Goal: Task Accomplishment & Management: Use online tool/utility

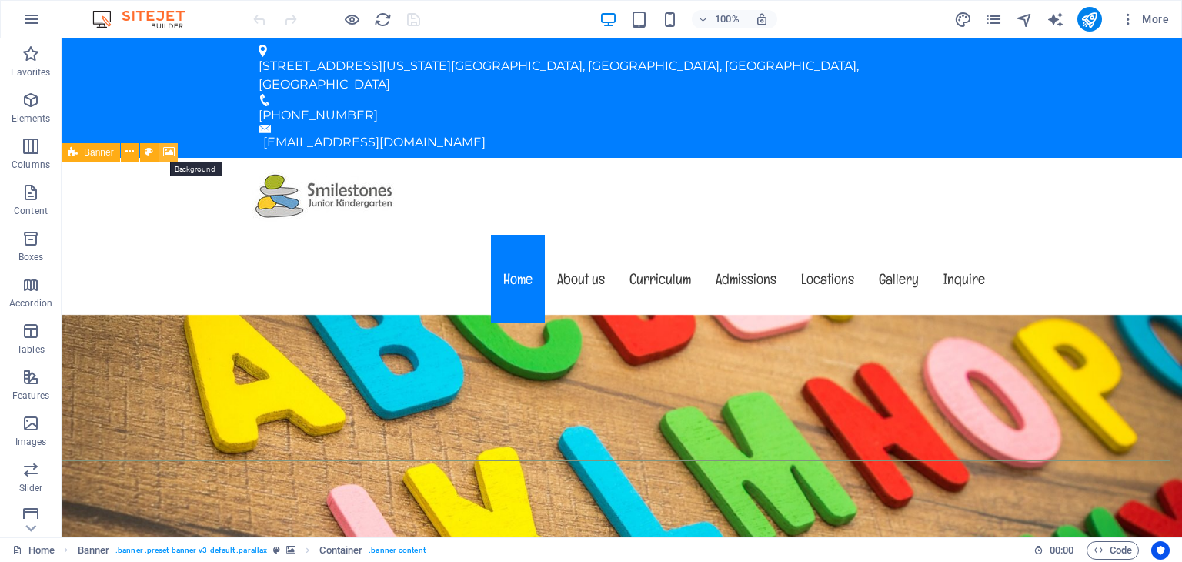
click at [166, 152] on icon at bounding box center [169, 152] width 12 height 16
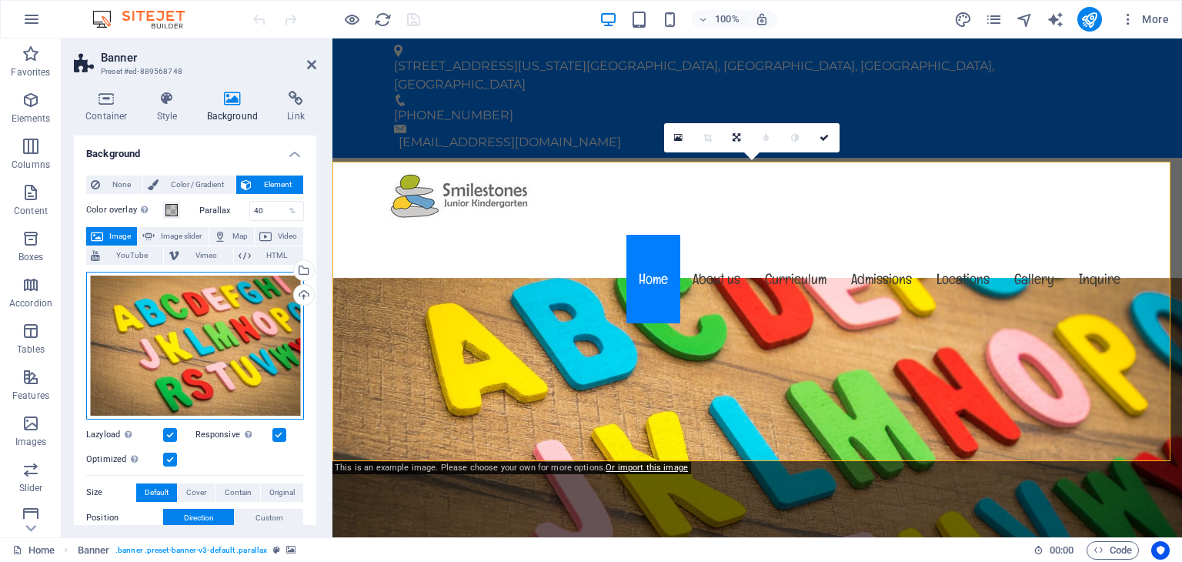
click at [219, 304] on div "Drag files here, click to choose files or select files from Files or our free s…" at bounding box center [195, 346] width 218 height 148
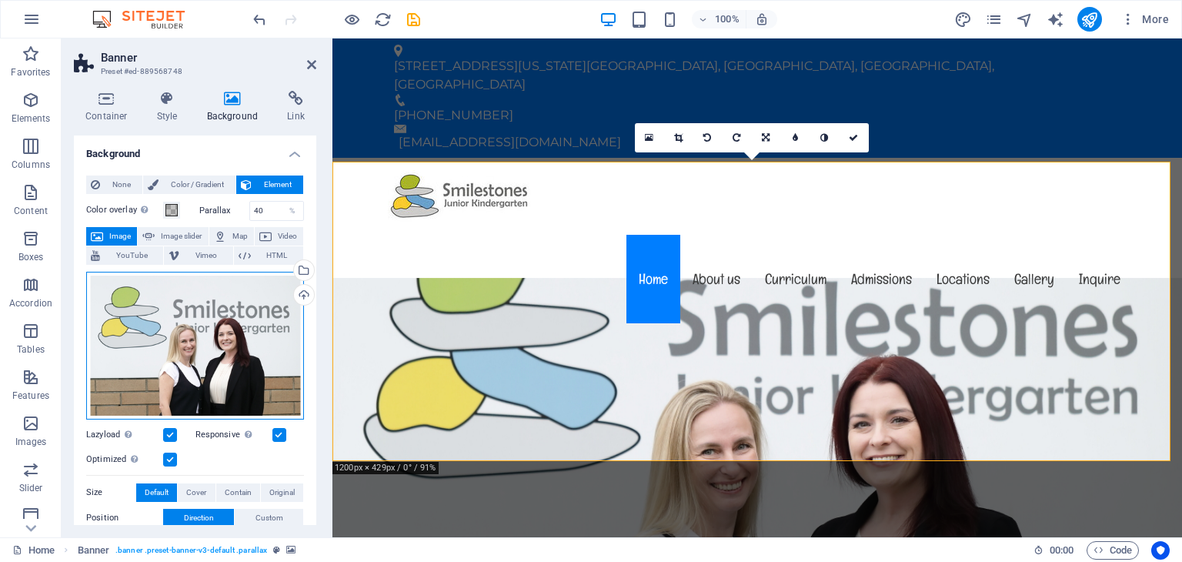
click at [237, 313] on div "Drag files here, click to choose files or select files from Files or our free s…" at bounding box center [195, 346] width 218 height 148
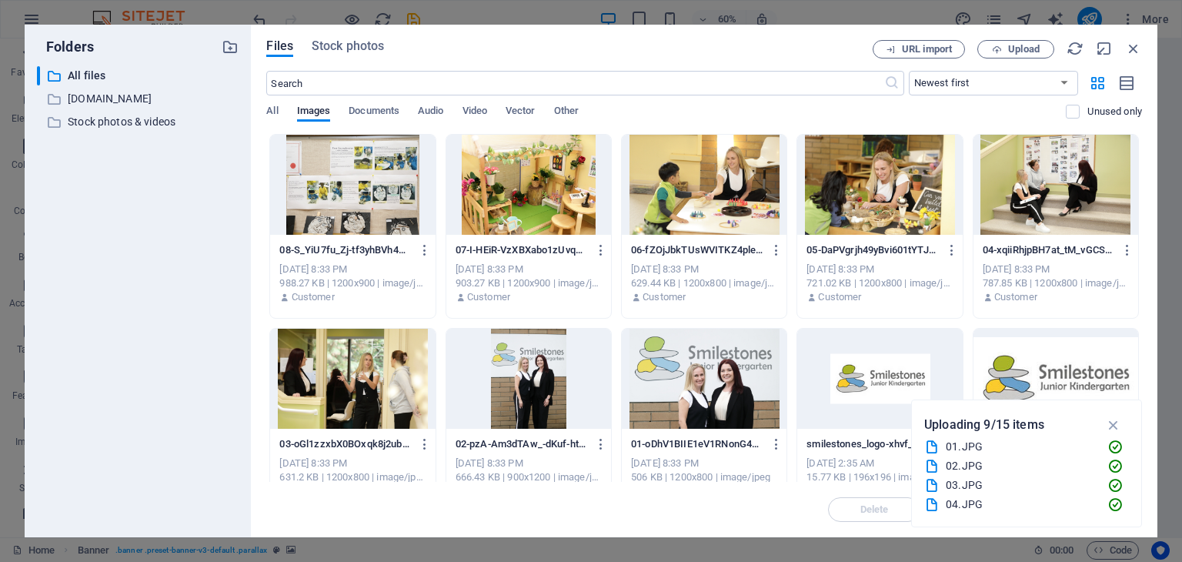
click at [533, 166] on div at bounding box center [528, 185] width 165 height 100
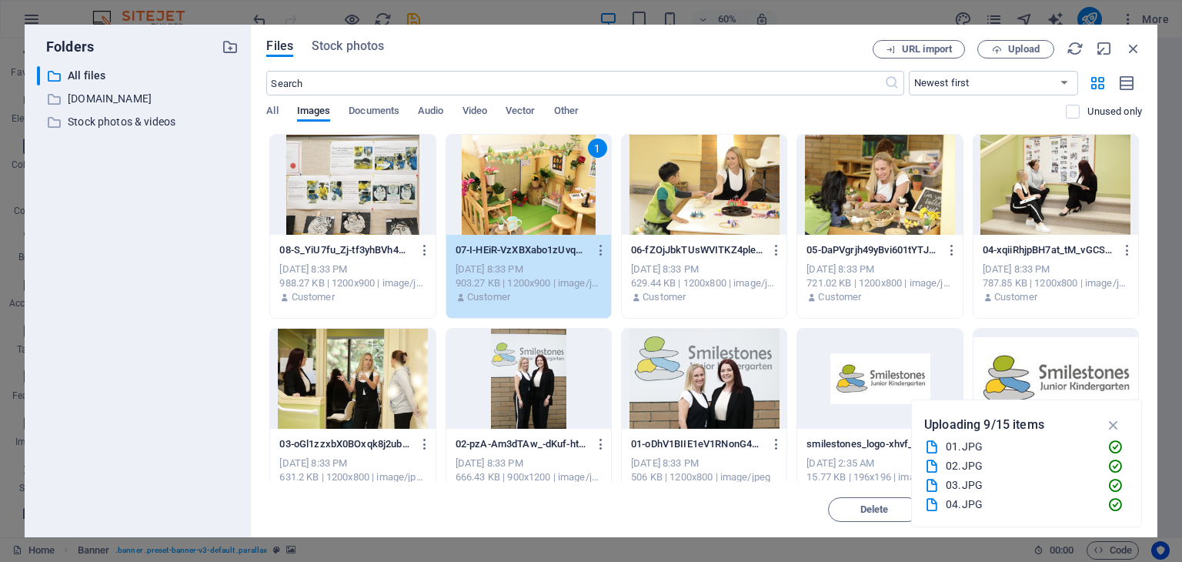
click at [680, 194] on div at bounding box center [704, 185] width 165 height 100
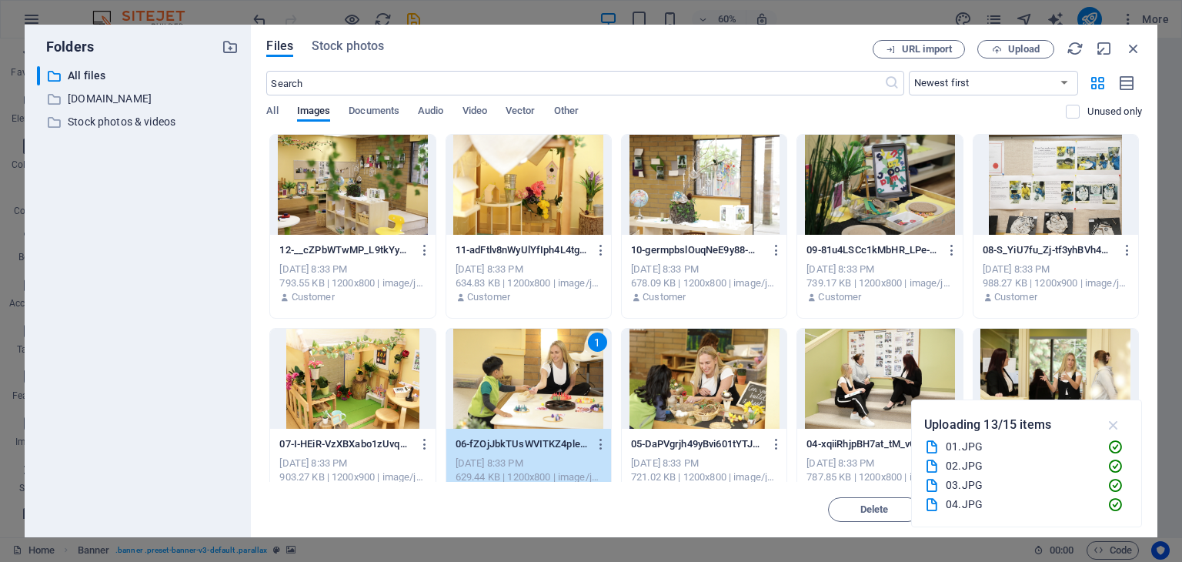
click at [1116, 421] on icon "button" at bounding box center [1114, 424] width 18 height 17
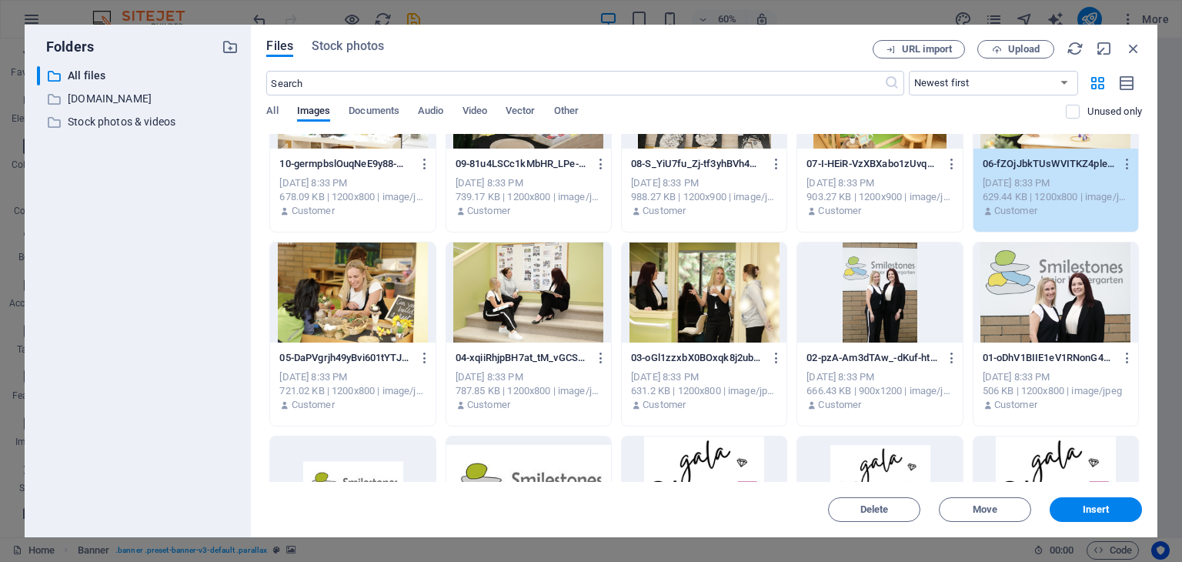
scroll to position [342, 0]
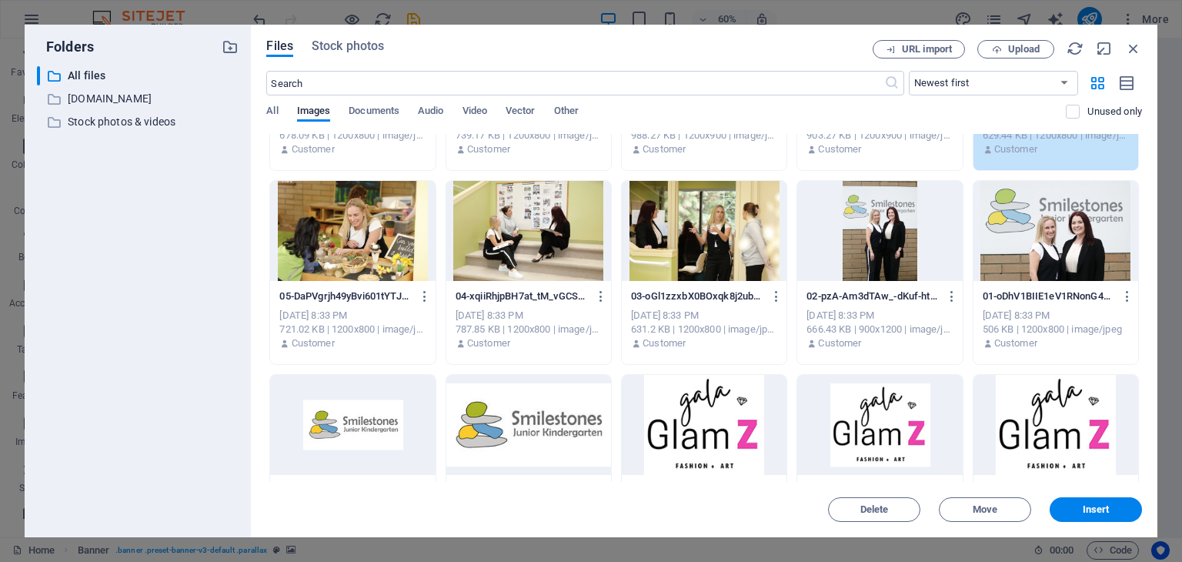
click at [367, 249] on div at bounding box center [352, 231] width 165 height 100
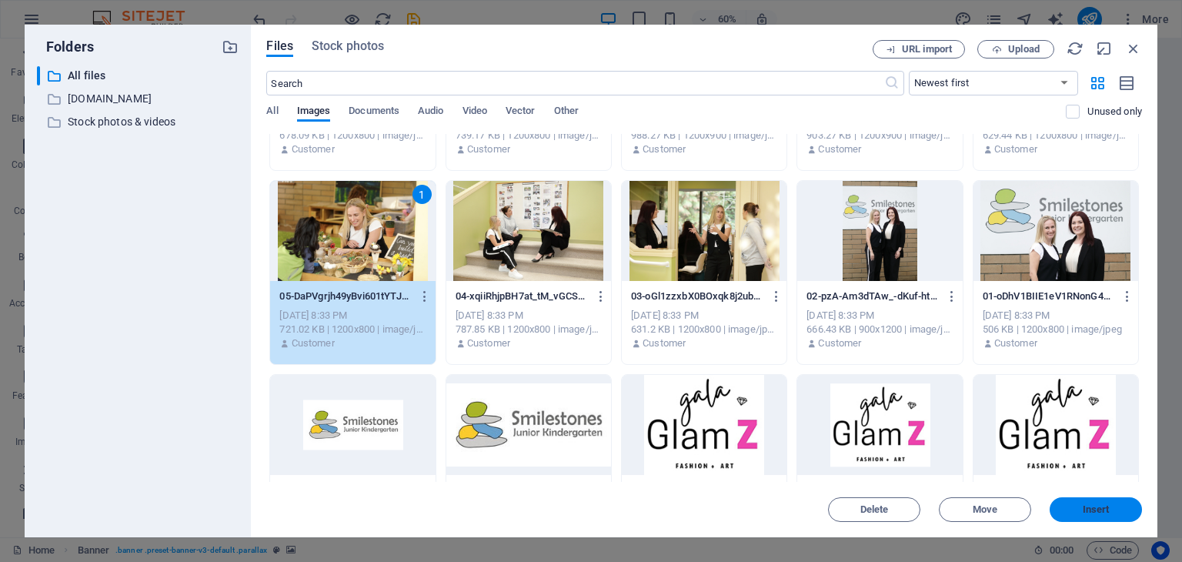
click at [1087, 507] on span "Insert" at bounding box center [1096, 509] width 27 height 9
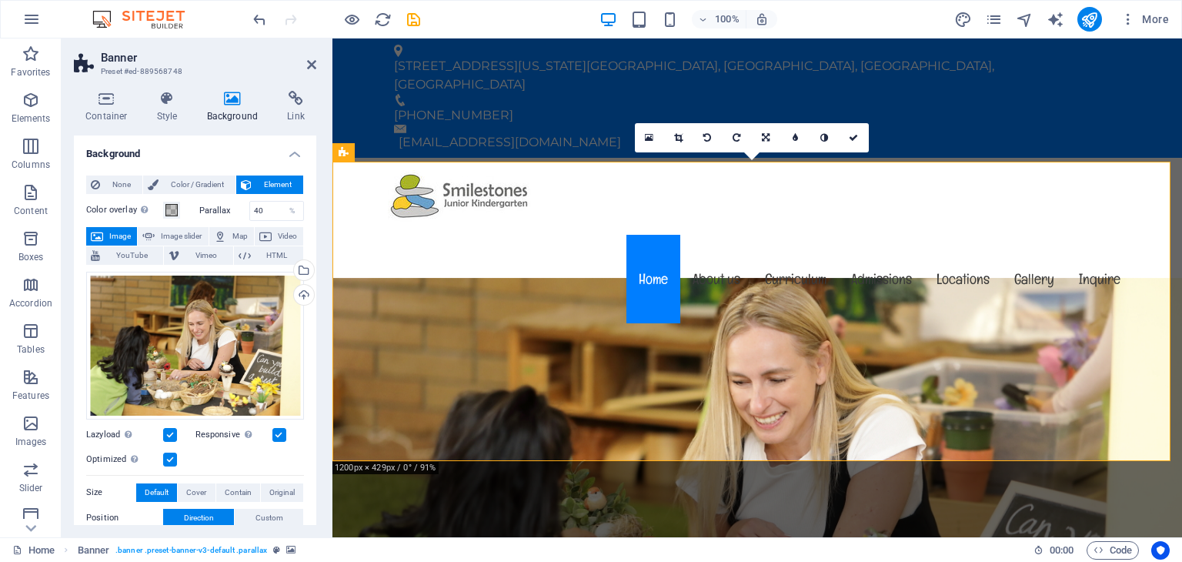
click at [317, 59] on aside "Banner Preset #ed-889568748 Container Style Background Link Size Height Default…" at bounding box center [197, 287] width 271 height 499
click at [308, 63] on icon at bounding box center [311, 64] width 9 height 12
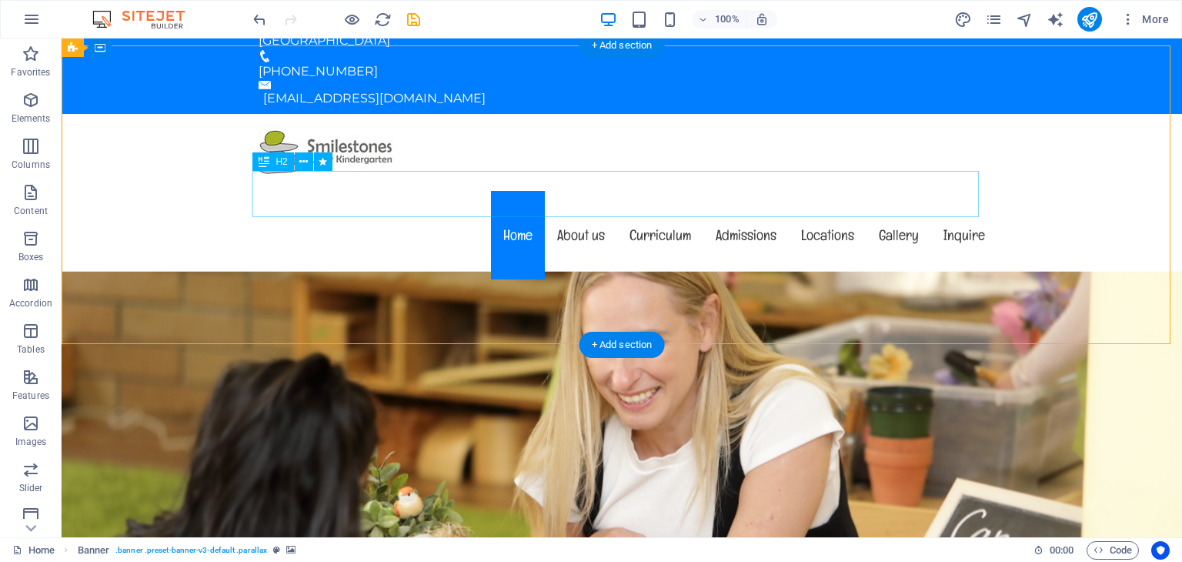
scroll to position [0, 0]
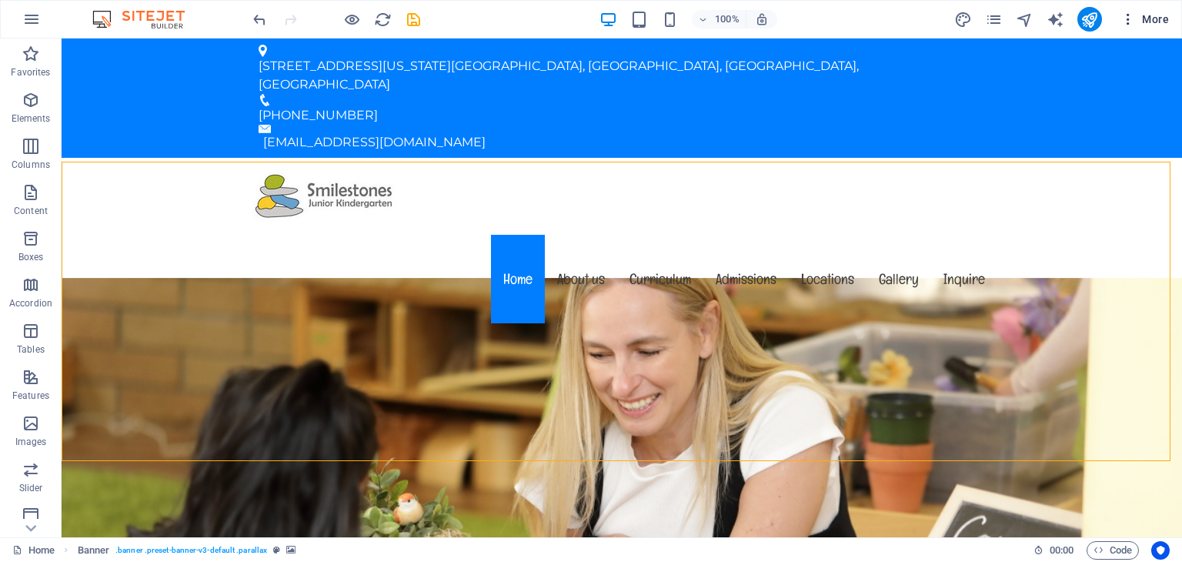
click at [1145, 18] on span "More" at bounding box center [1145, 19] width 48 height 15
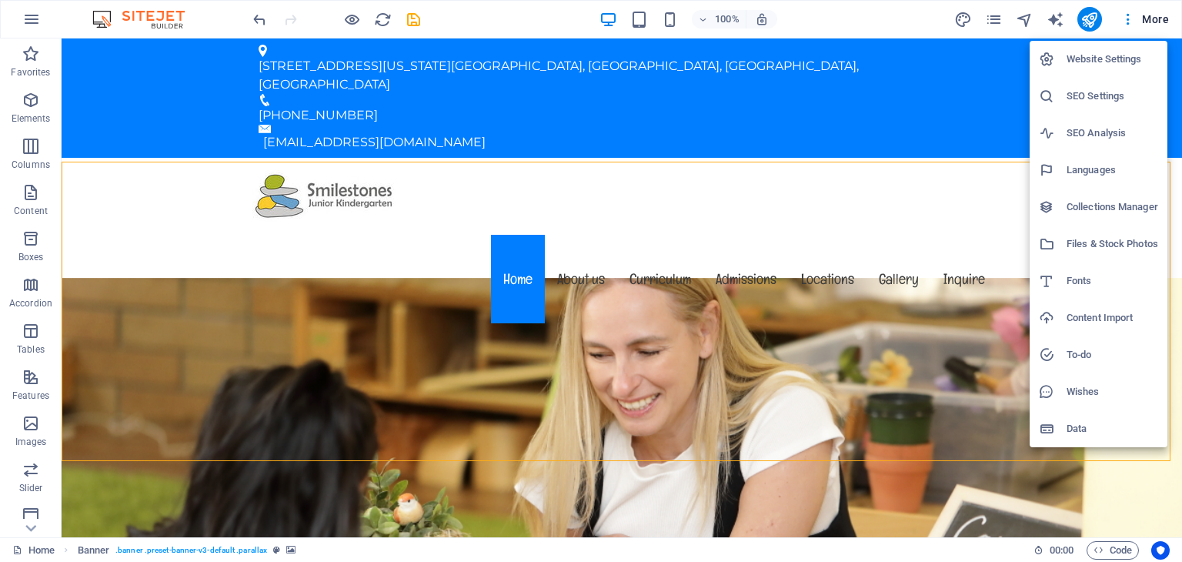
click at [846, 13] on div at bounding box center [591, 281] width 1182 height 562
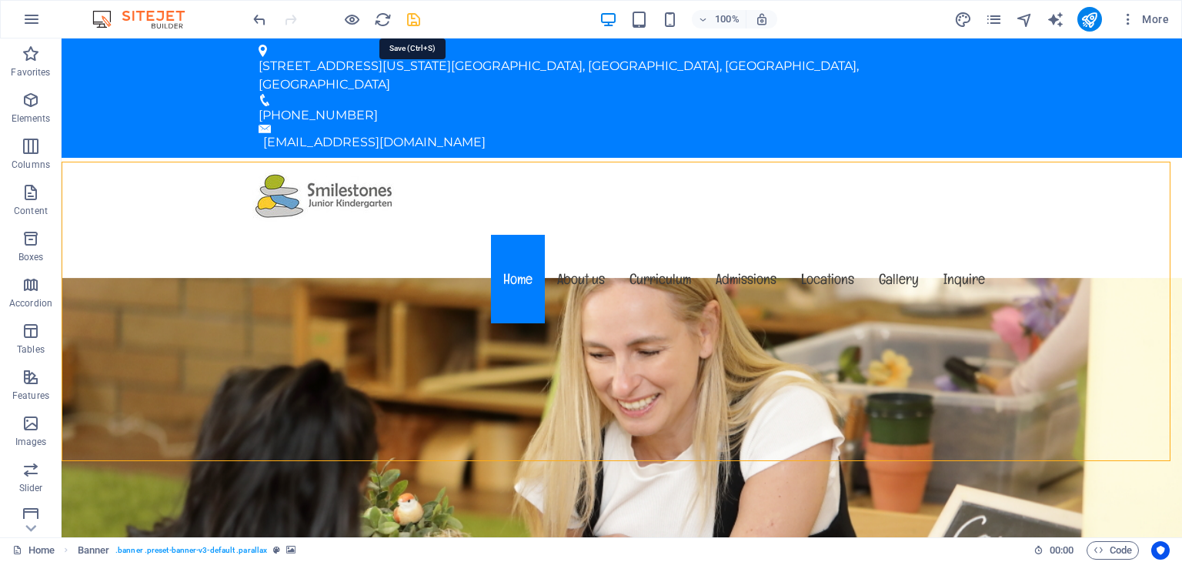
click at [412, 15] on icon "save" at bounding box center [414, 20] width 18 height 18
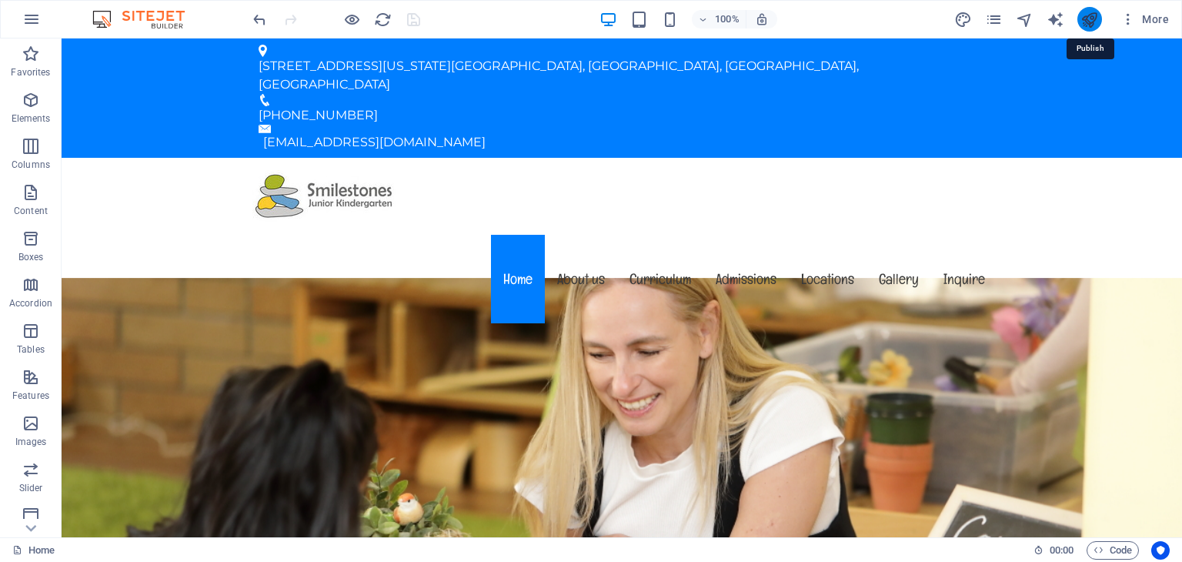
click at [1087, 18] on icon "publish" at bounding box center [1090, 20] width 18 height 18
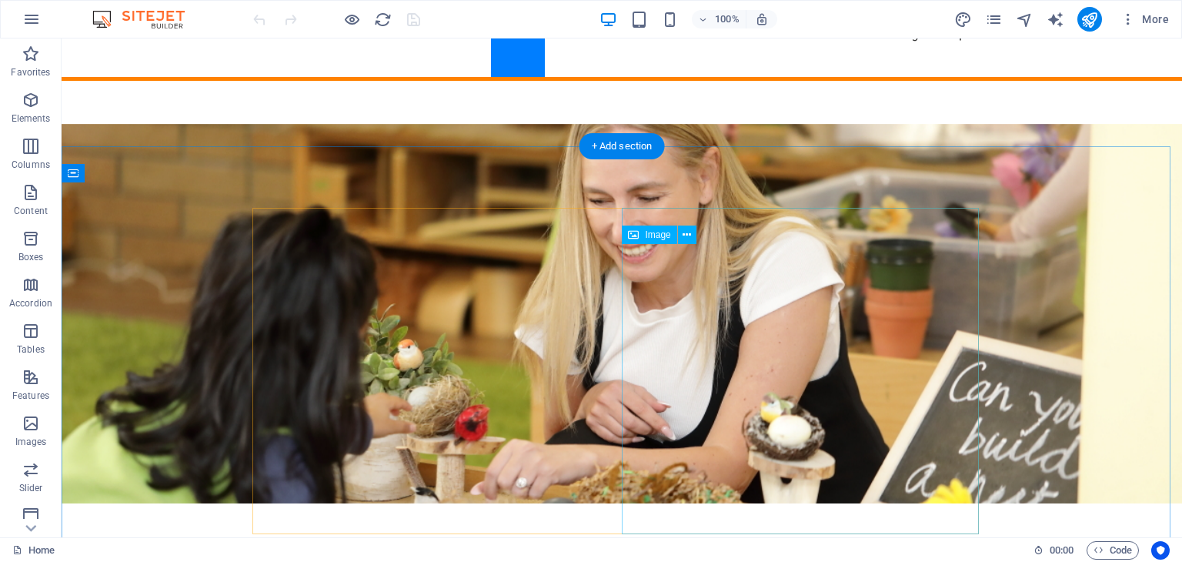
scroll to position [231, 0]
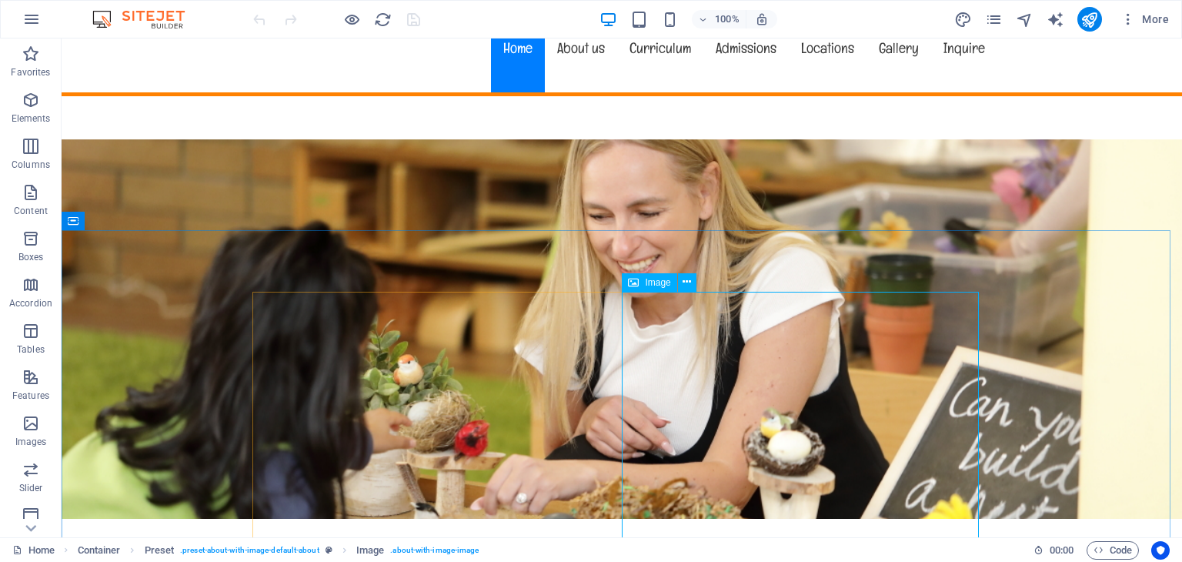
click at [662, 283] on span "Image" at bounding box center [657, 282] width 25 height 9
click at [659, 281] on span "Image" at bounding box center [657, 282] width 25 height 9
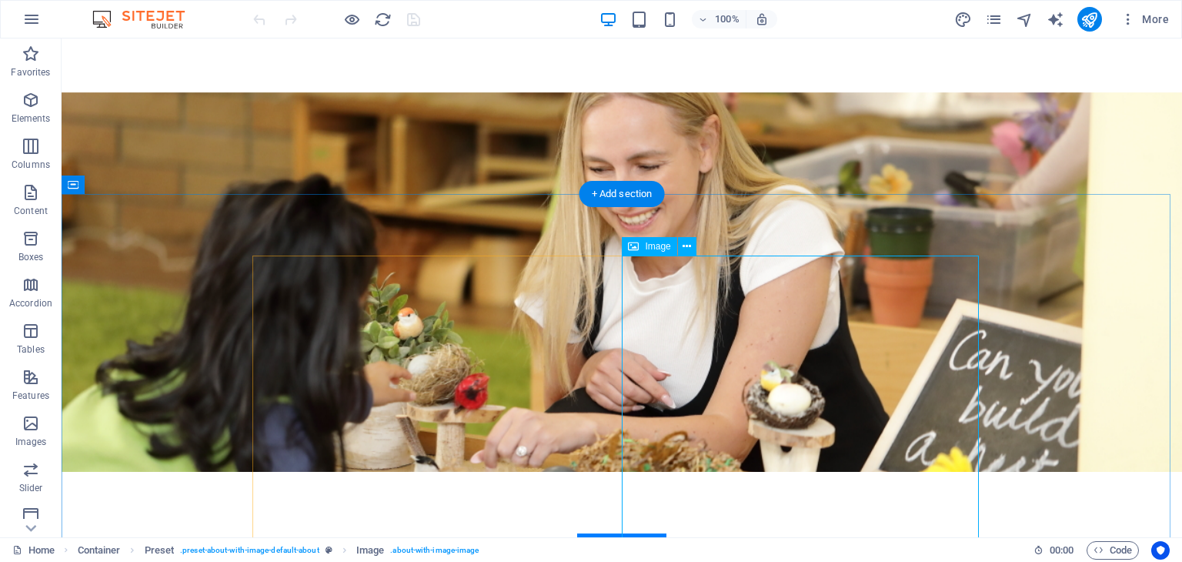
scroll to position [385, 0]
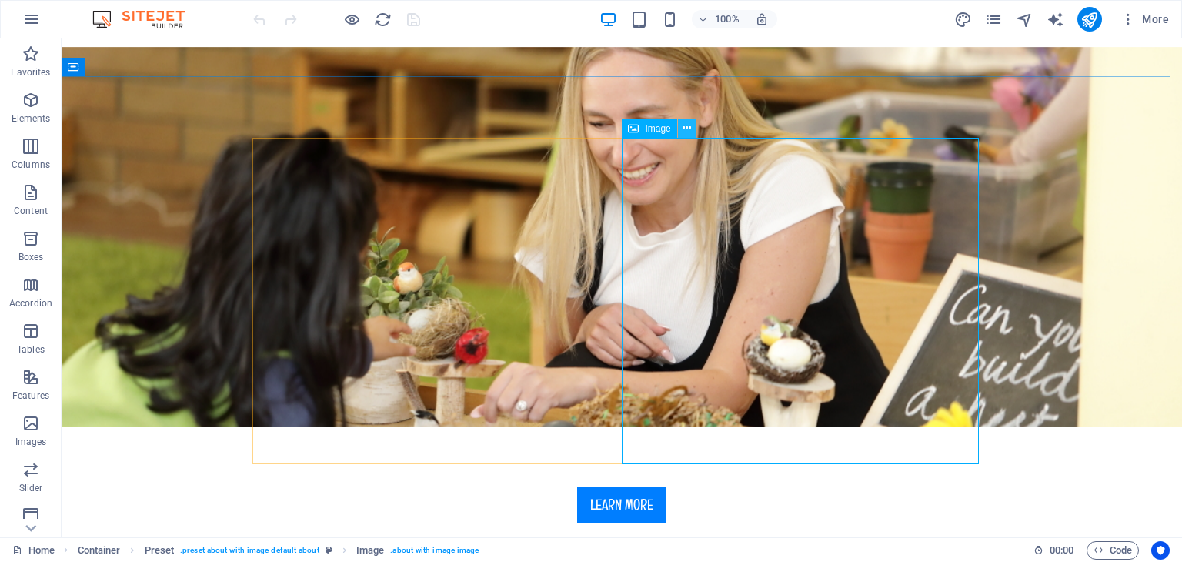
click at [687, 127] on icon at bounding box center [687, 128] width 8 height 16
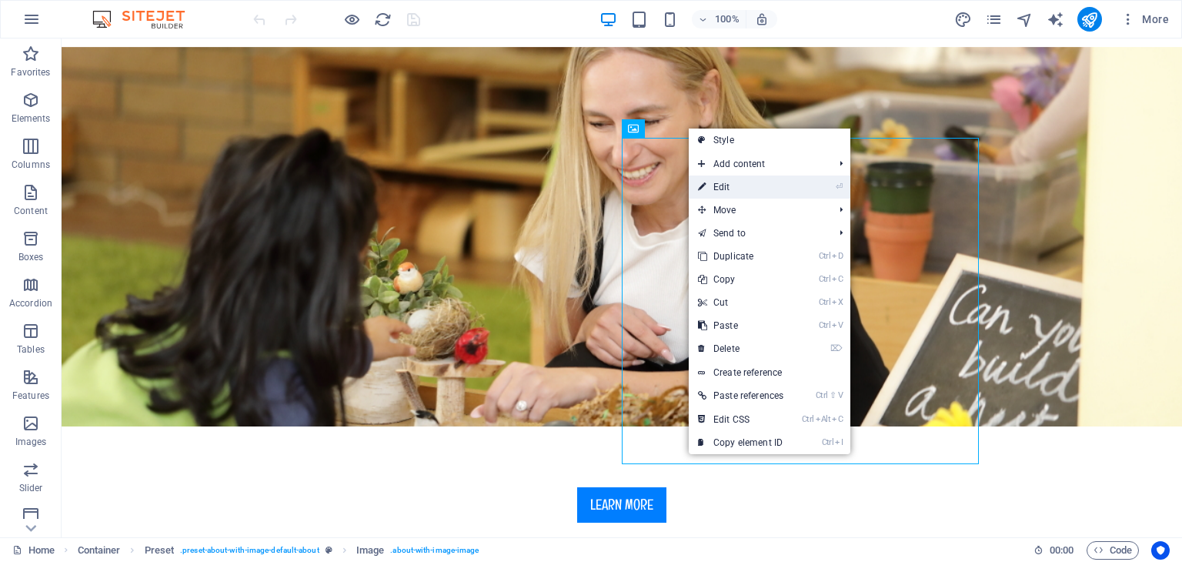
click at [761, 189] on link "⏎ Edit" at bounding box center [741, 186] width 104 height 23
select select "%"
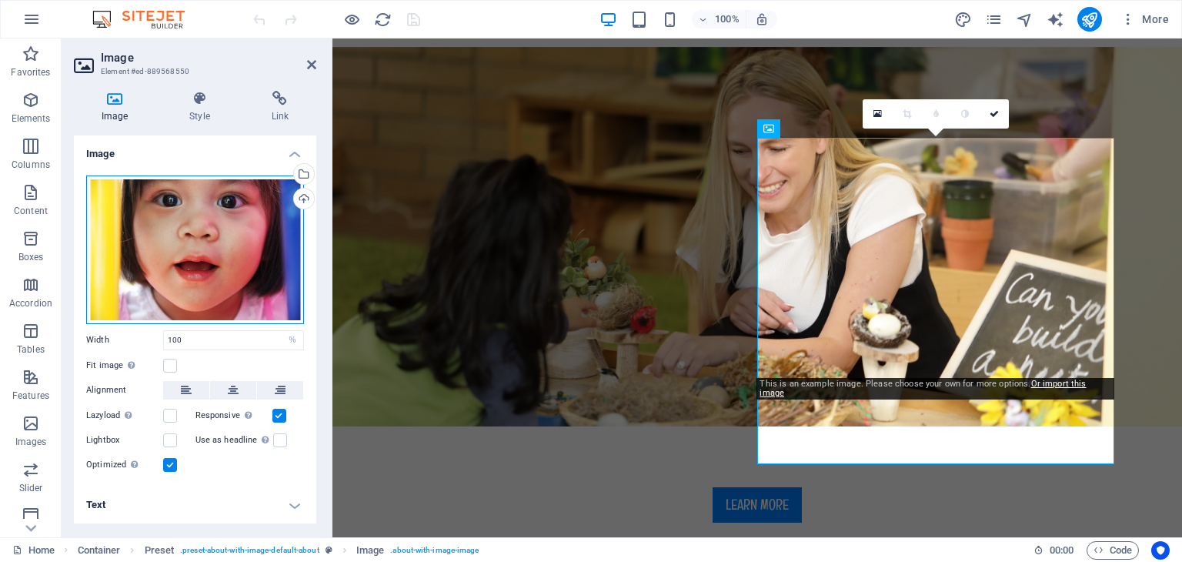
click at [225, 219] on div "Drag files here, click to choose files or select files from Files or our free s…" at bounding box center [195, 249] width 218 height 149
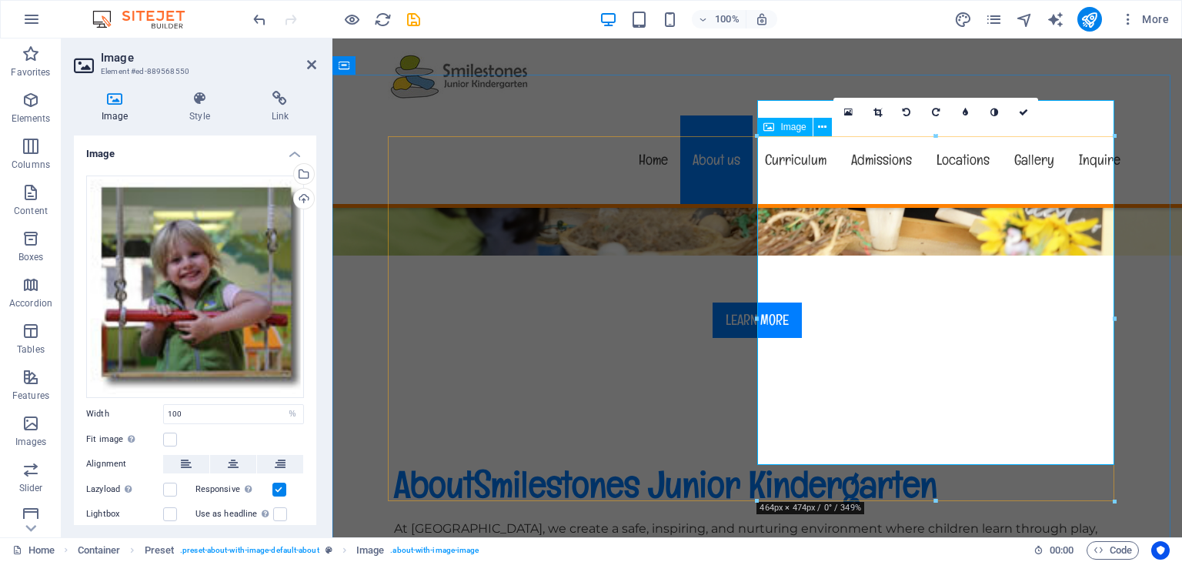
scroll to position [539, 0]
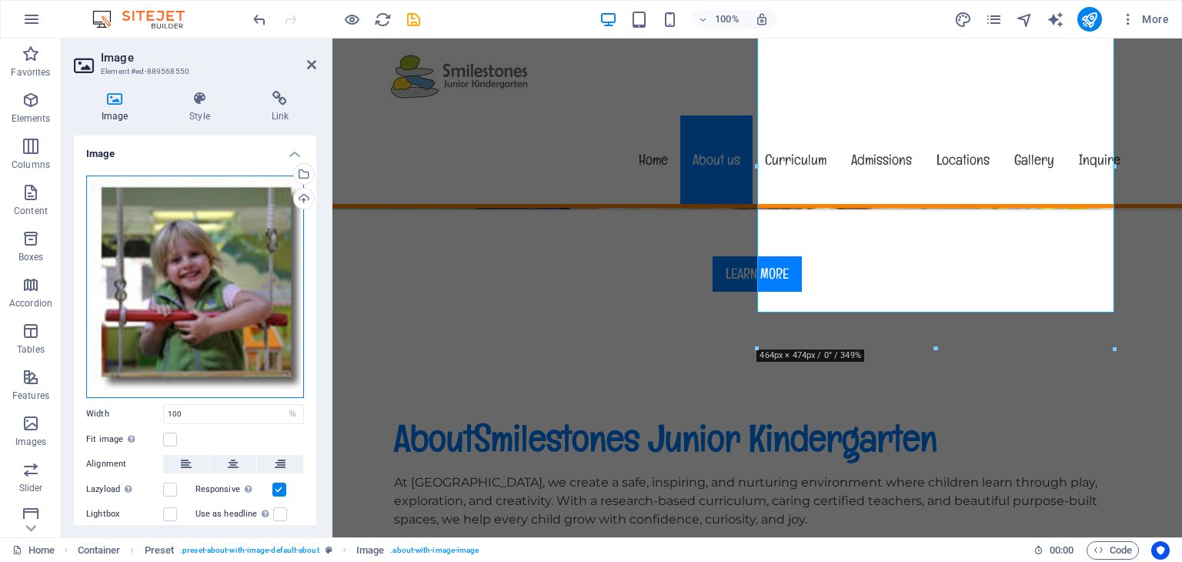
click at [222, 256] on div "Drag files here, click to choose files or select files from Files or our free s…" at bounding box center [195, 286] width 218 height 222
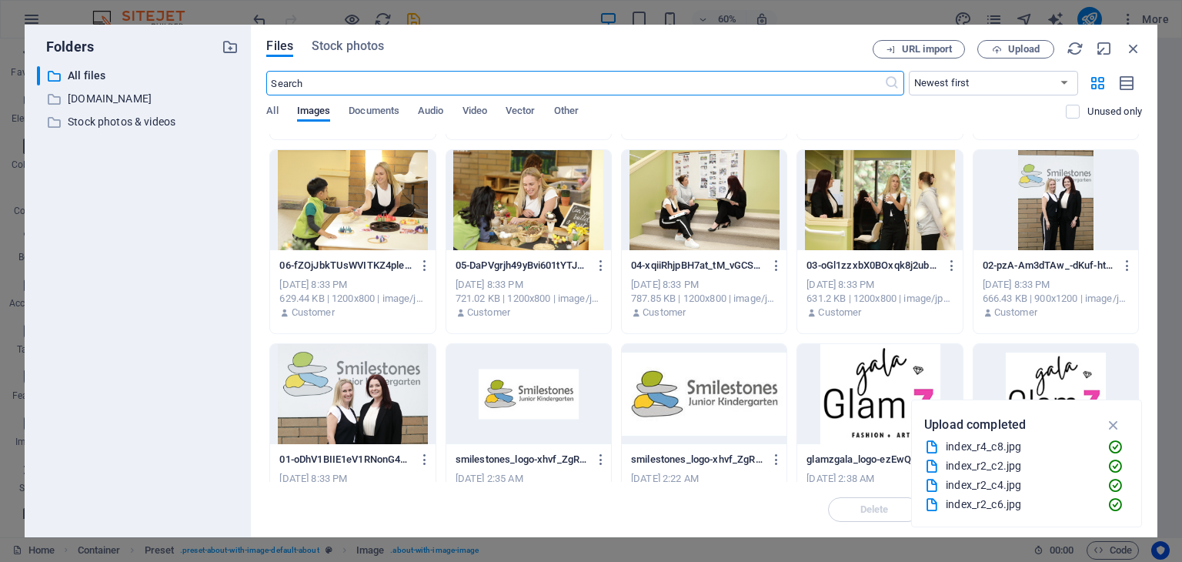
scroll to position [924, 0]
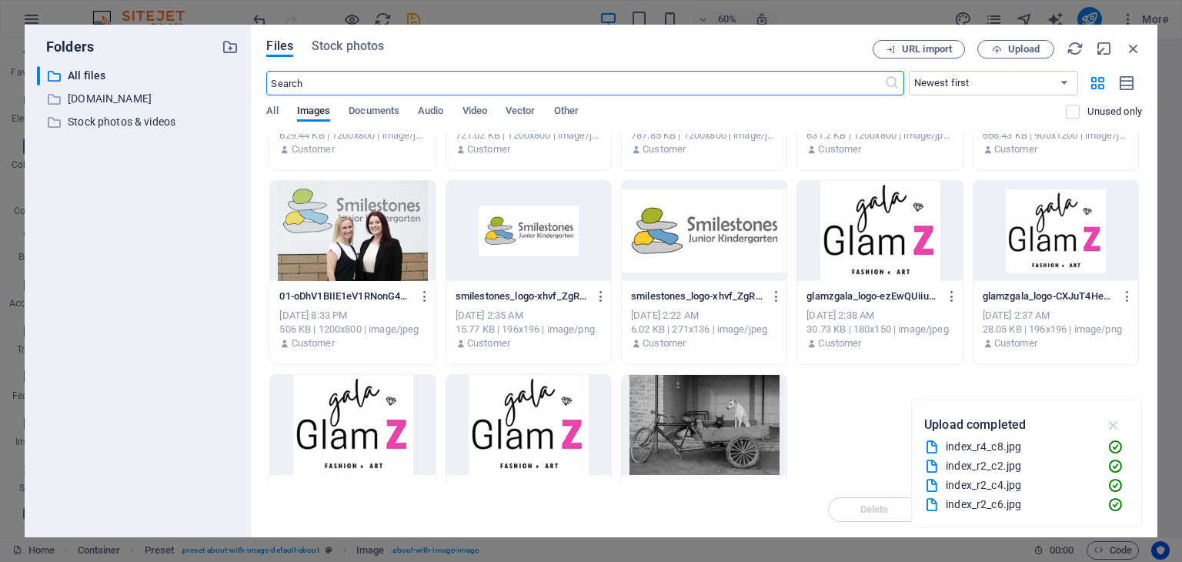
click at [1115, 424] on icon "button" at bounding box center [1114, 424] width 18 height 17
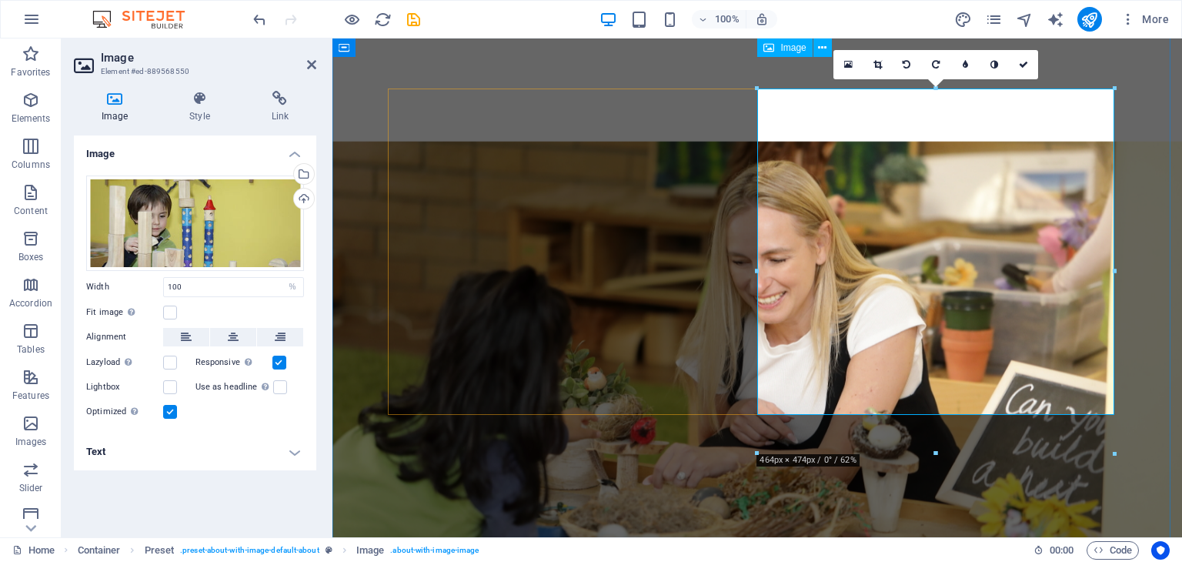
scroll to position [289, 0]
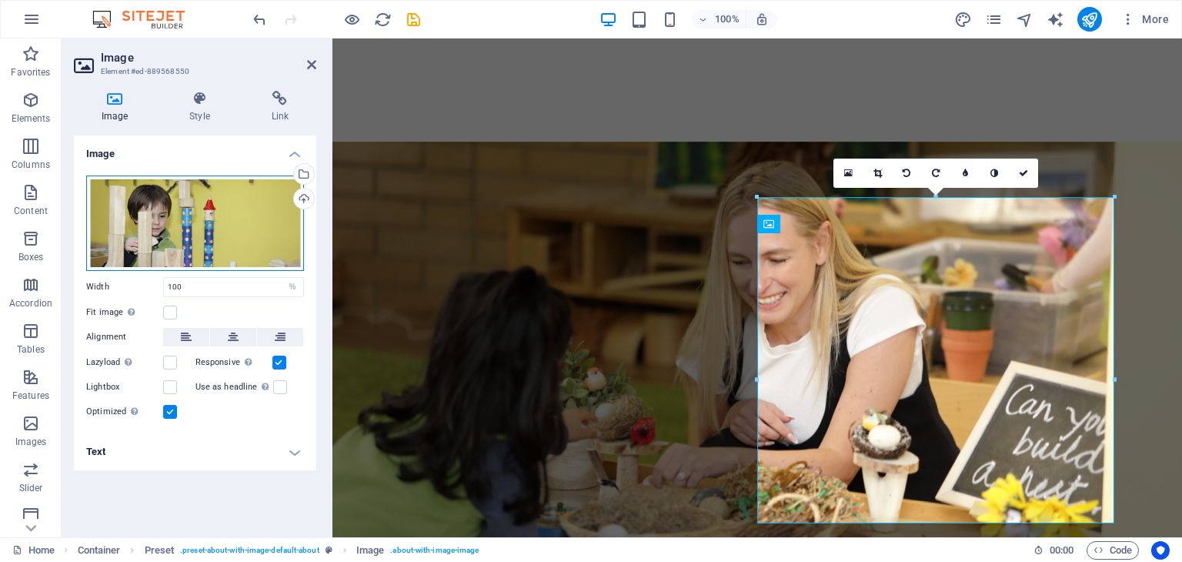
click at [258, 216] on div "Drag files here, click to choose files or select files from Files or our free s…" at bounding box center [195, 222] width 218 height 95
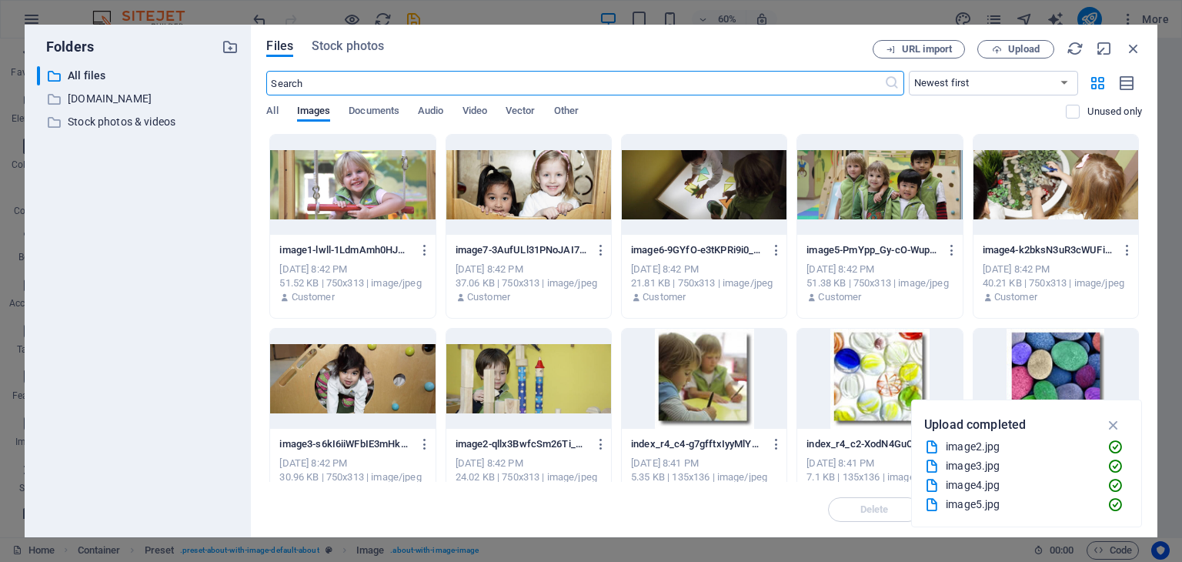
click at [522, 385] on div at bounding box center [528, 379] width 165 height 100
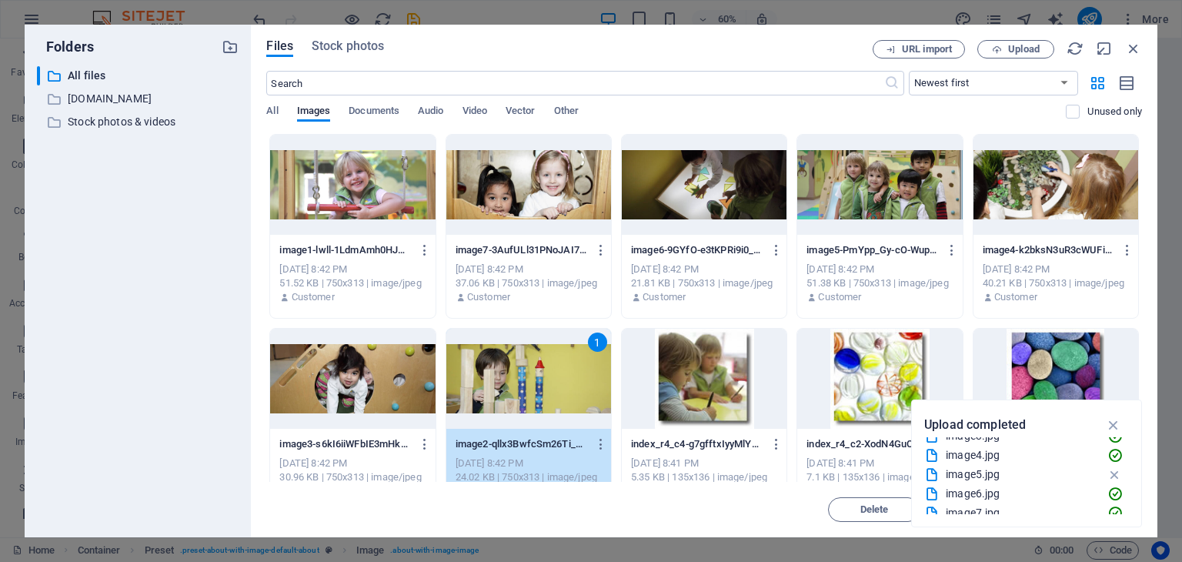
scroll to position [58, 0]
click at [1116, 421] on icon "button" at bounding box center [1114, 424] width 18 height 17
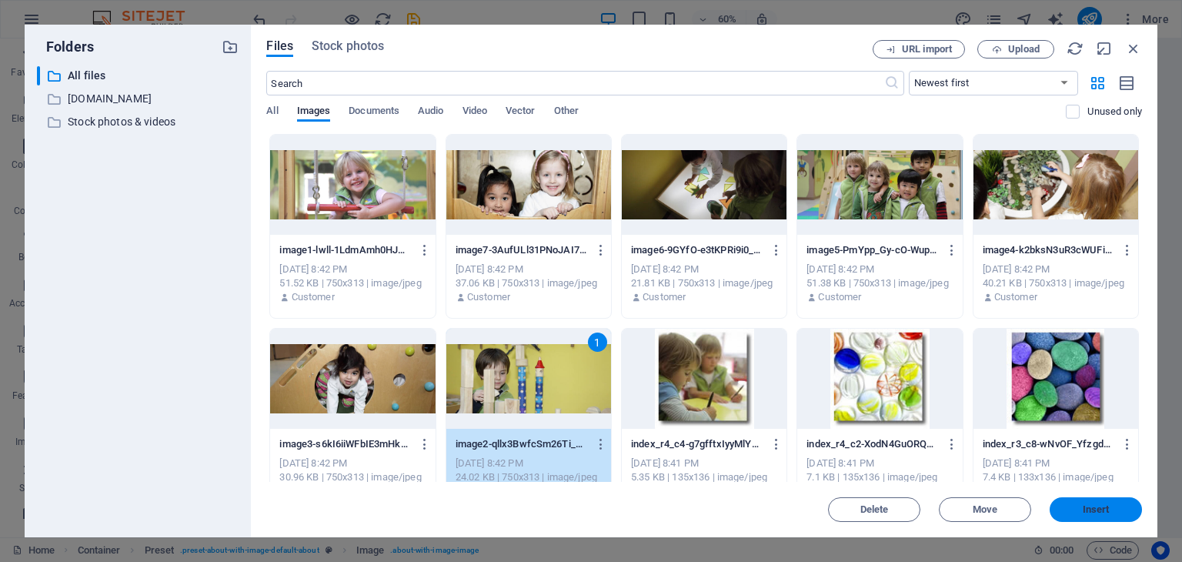
click at [1111, 512] on button "Insert" at bounding box center [1096, 509] width 92 height 25
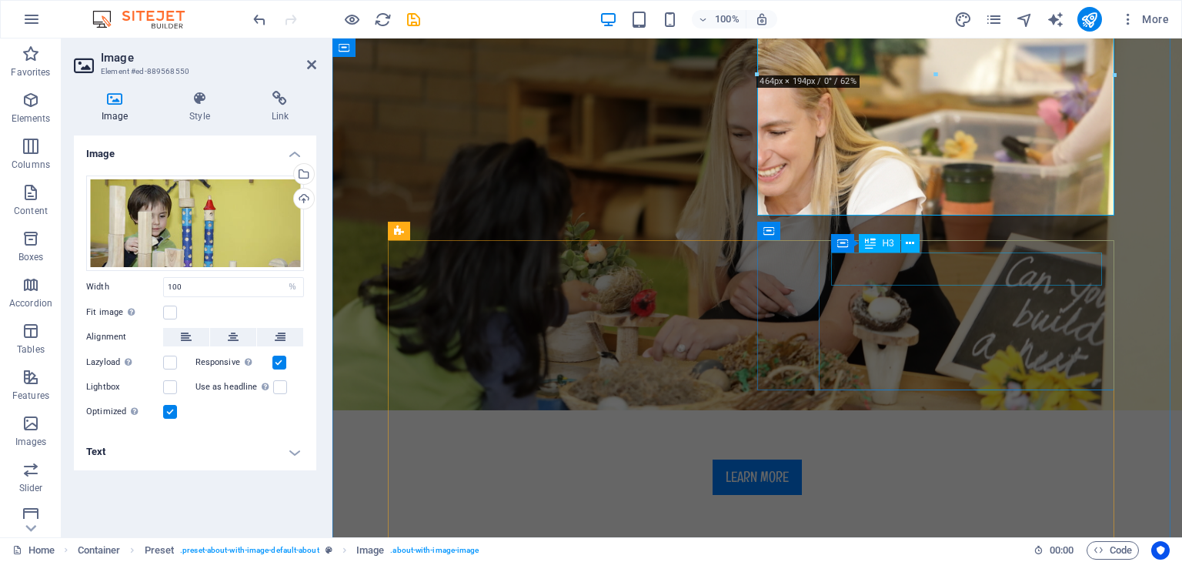
scroll to position [289, 0]
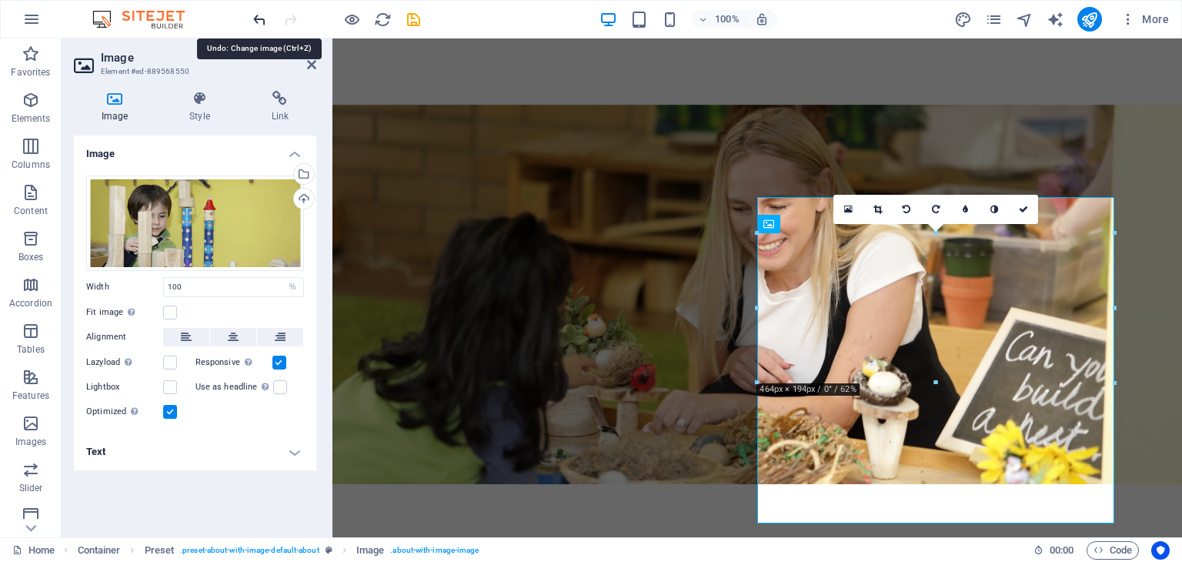
click at [266, 18] on icon "undo" at bounding box center [260, 20] width 18 height 18
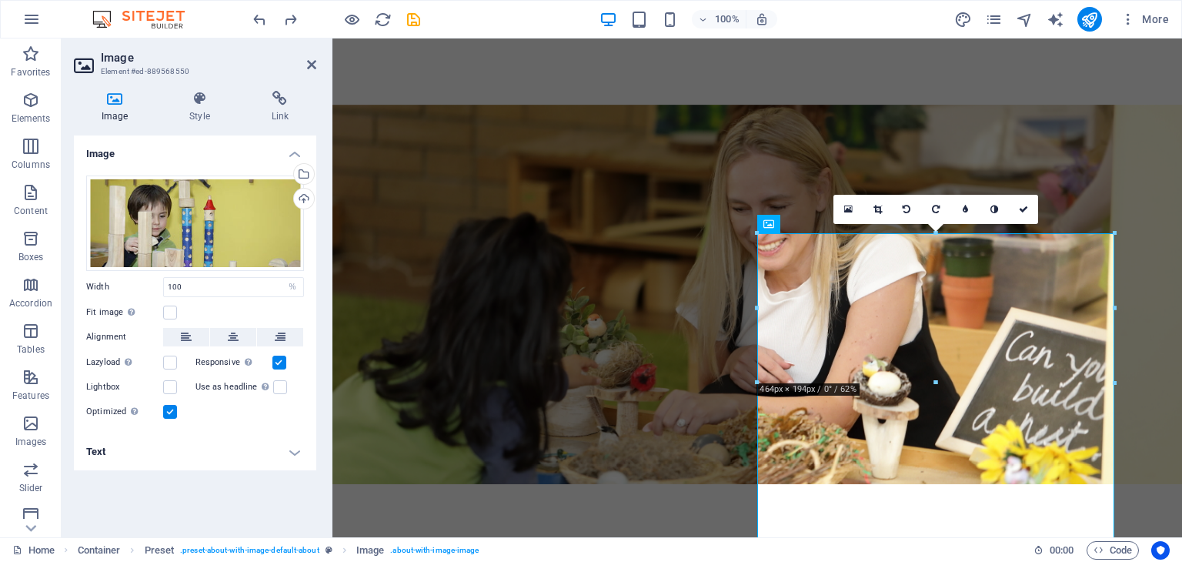
drag, startPoint x: 266, startPoint y: 18, endPoint x: 455, endPoint y: 21, distance: 188.6
click at [455, 21] on div "100% More" at bounding box center [712, 19] width 925 height 25
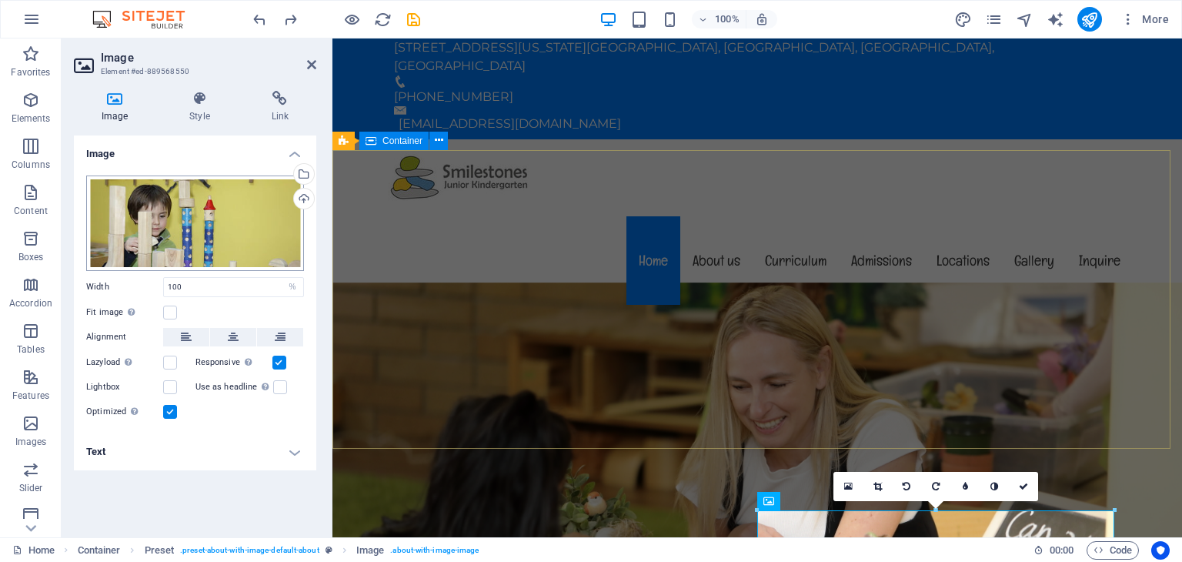
scroll to position [0, 0]
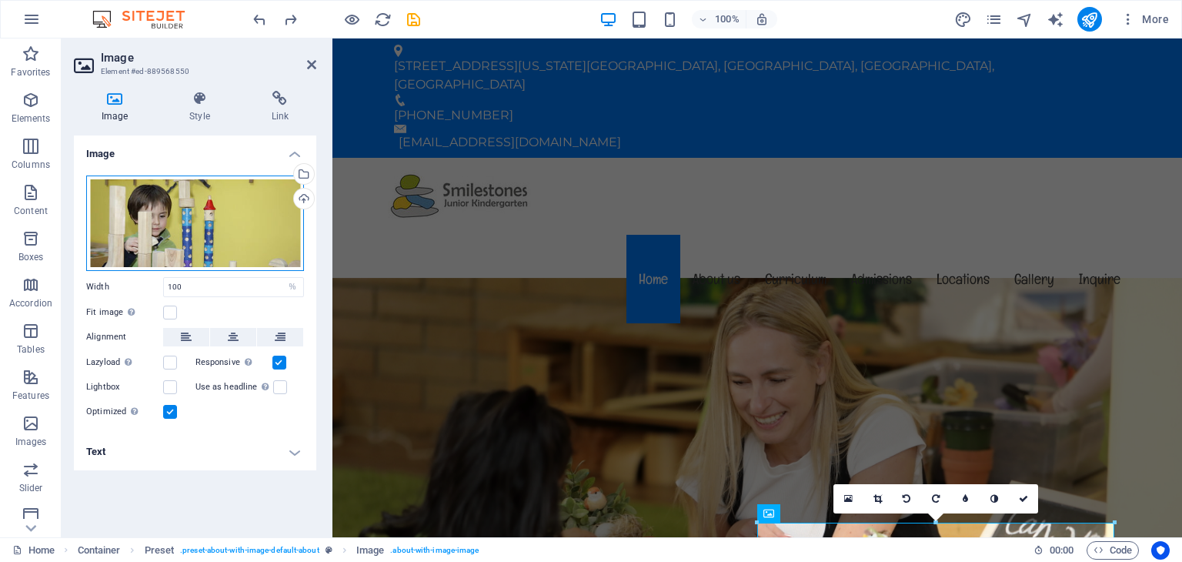
click at [261, 213] on div "Drag files here, click to choose files or select files from Files or our free s…" at bounding box center [195, 222] width 218 height 95
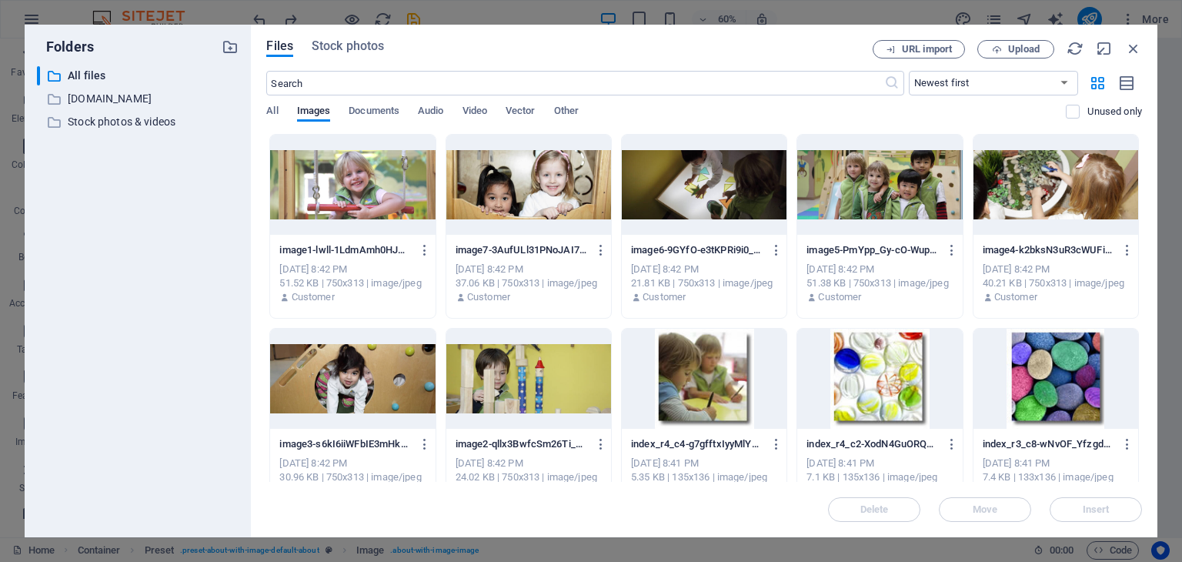
click at [333, 177] on div at bounding box center [352, 185] width 165 height 100
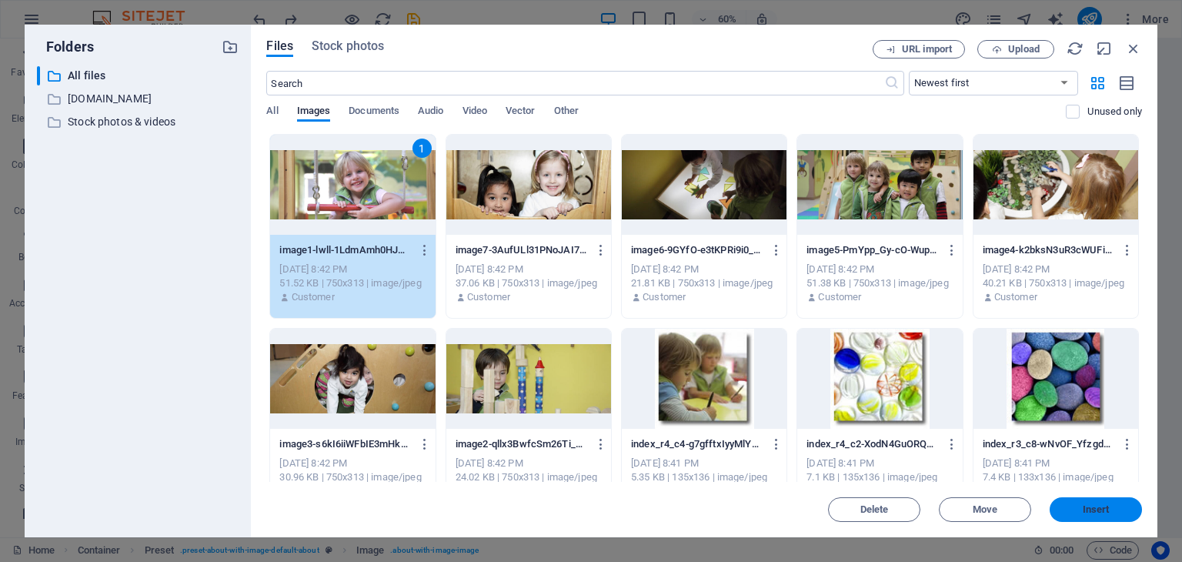
click at [1088, 511] on span "Insert" at bounding box center [1096, 509] width 27 height 9
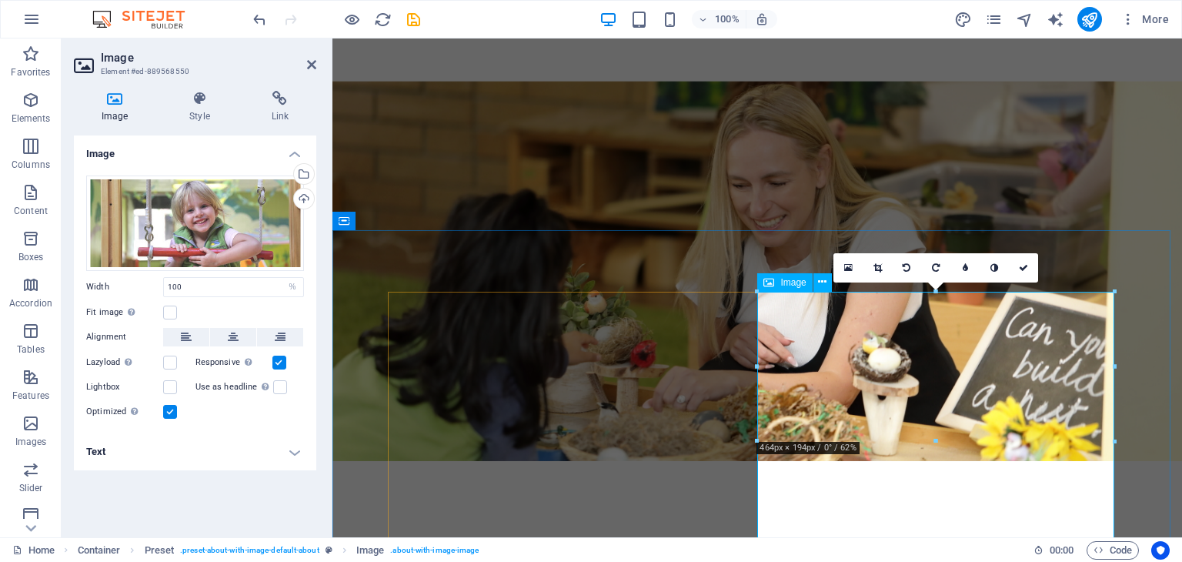
scroll to position [385, 0]
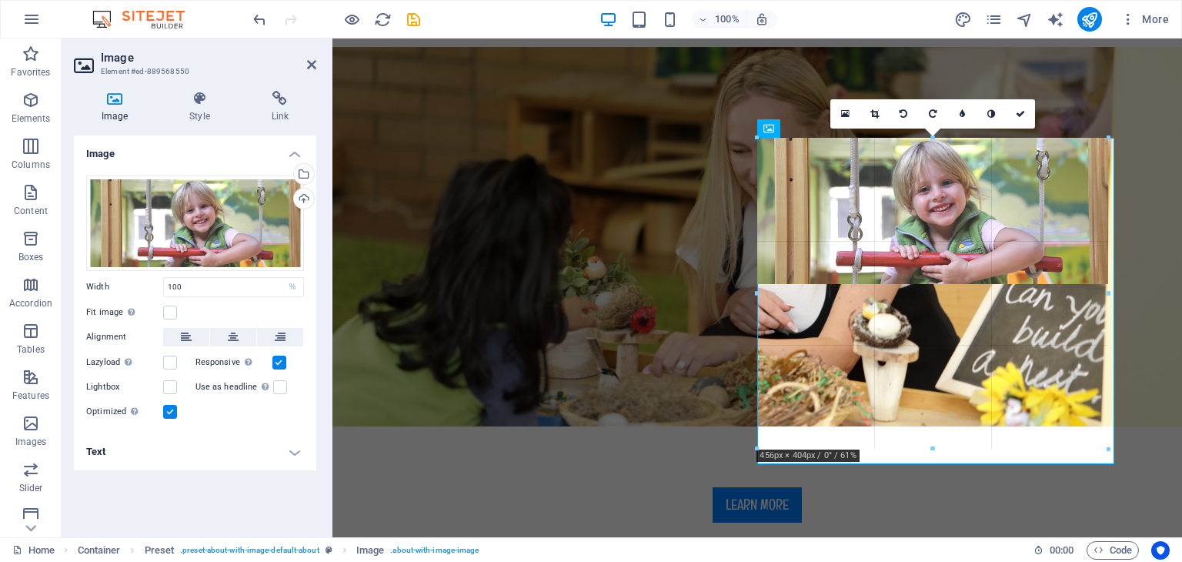
drag, startPoint x: 936, startPoint y: 286, endPoint x: 945, endPoint y: 446, distance: 161.1
type input "455"
select select "px"
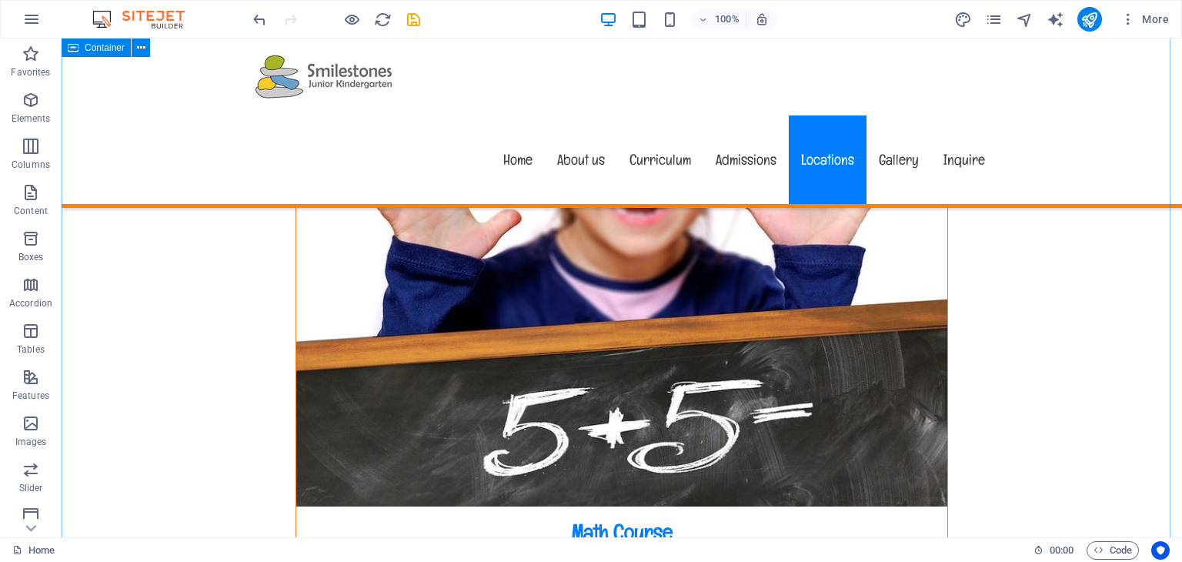
scroll to position [11698, 0]
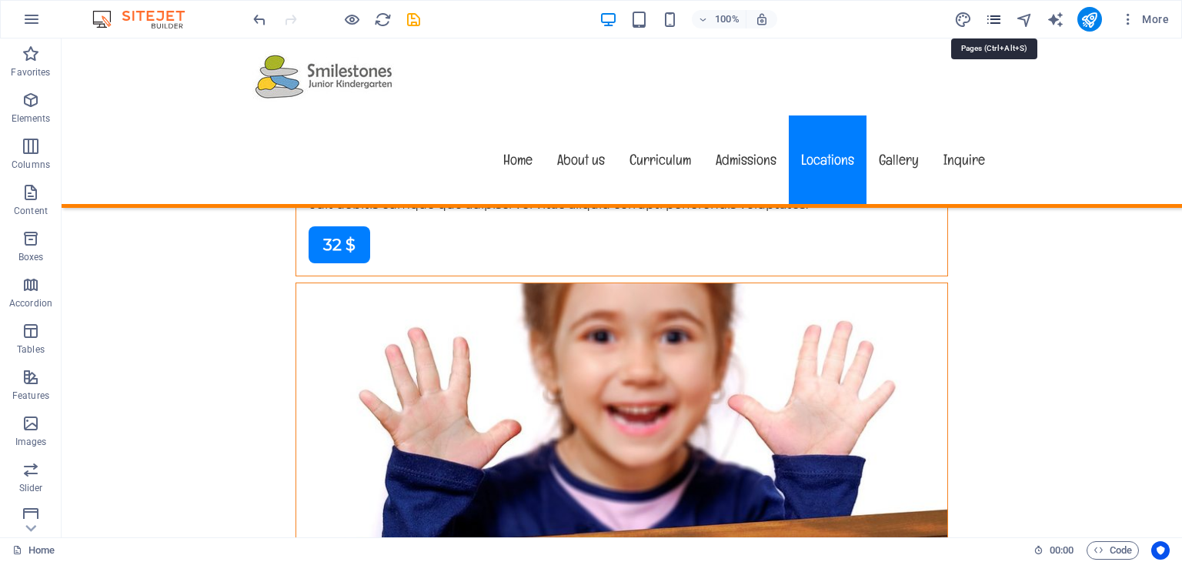
click at [992, 17] on icon "pages" at bounding box center [994, 20] width 18 height 18
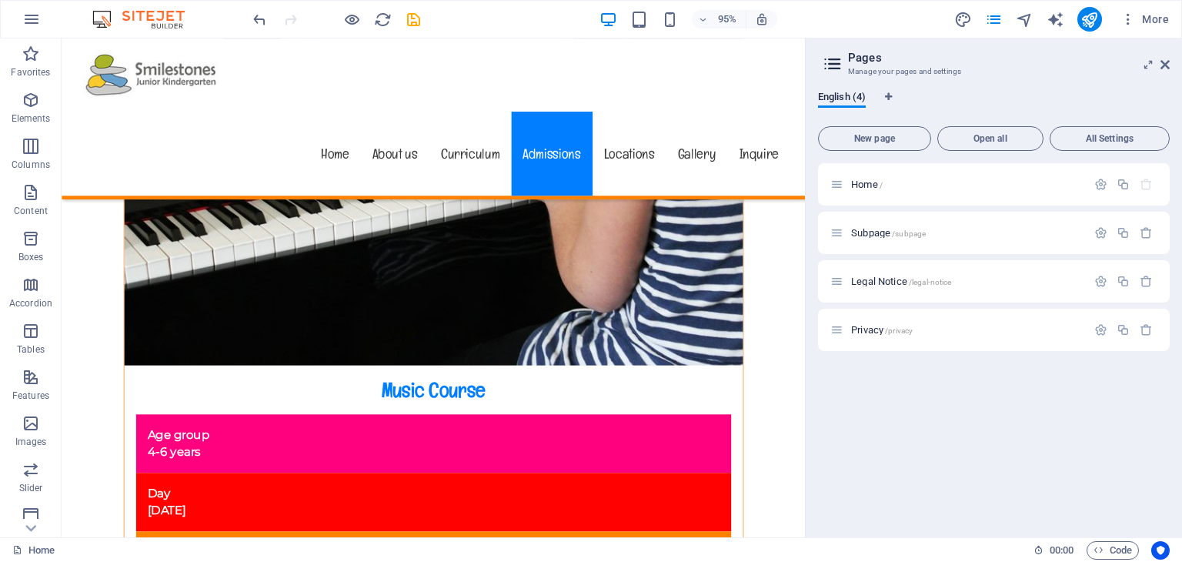
scroll to position [0, 0]
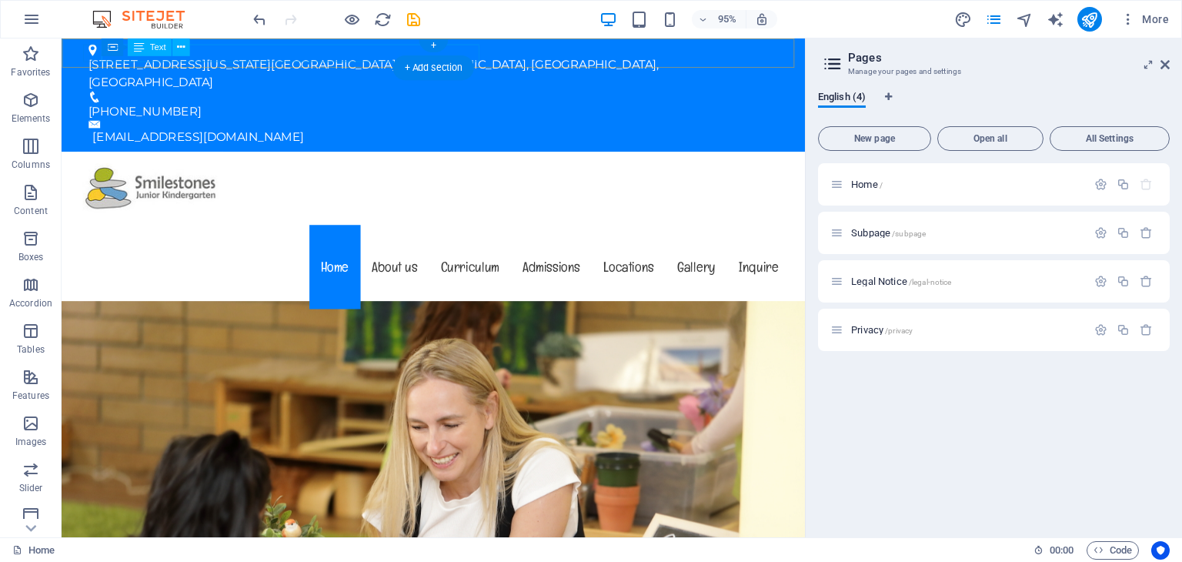
click at [298, 58] on div "[STREET_ADDRESS][US_STATE]" at bounding box center [447, 75] width 714 height 37
click at [242, 57] on div "[STREET_ADDRESS][US_STATE]" at bounding box center [447, 75] width 714 height 37
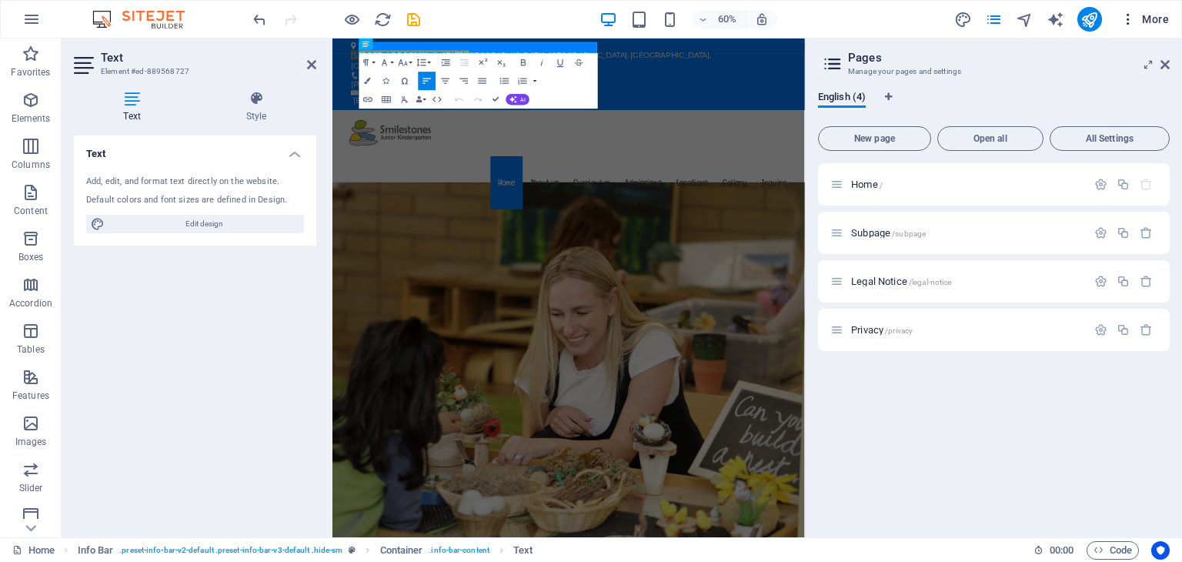
click at [1151, 14] on span "More" at bounding box center [1145, 19] width 48 height 15
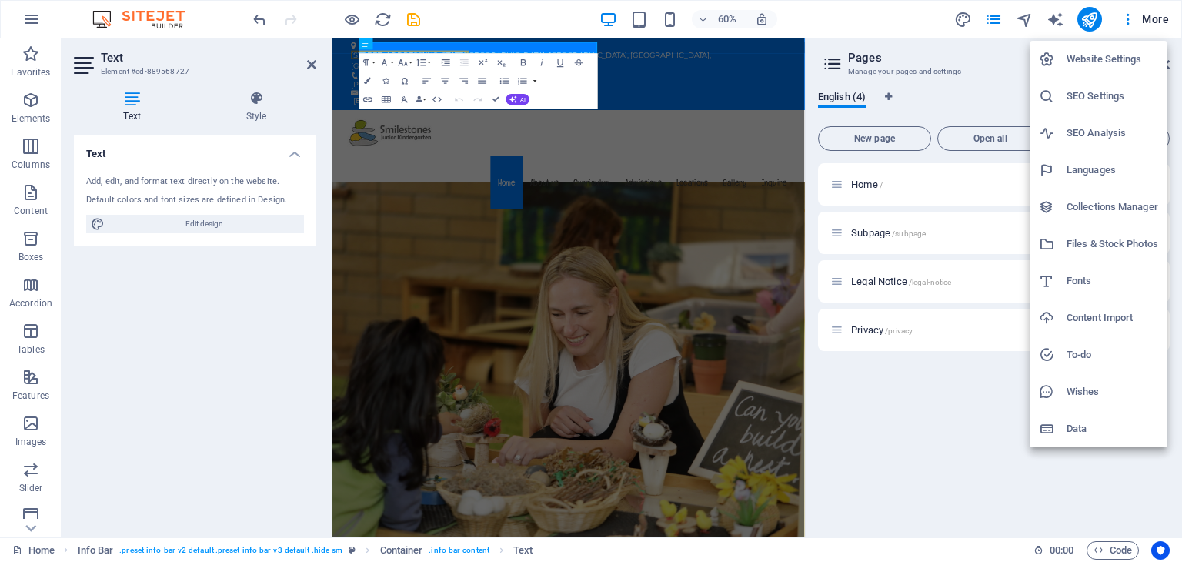
click at [1125, 55] on h6 "Website Settings" at bounding box center [1113, 59] width 92 height 18
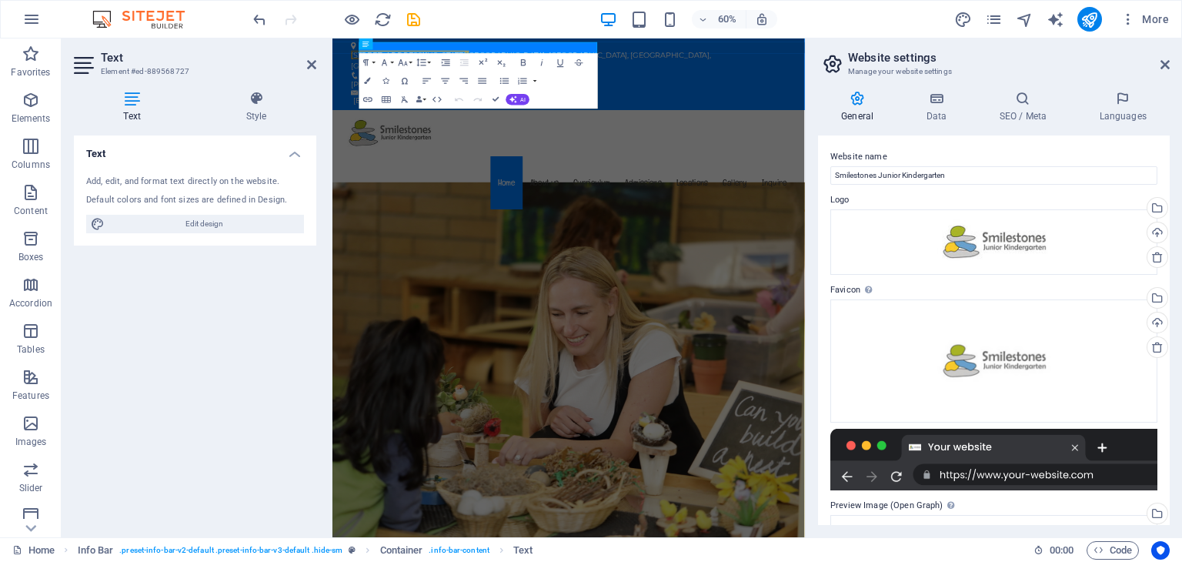
click at [132, 72] on h3 "Element #ed-889568727" at bounding box center [193, 72] width 185 height 14
click at [127, 105] on icon at bounding box center [132, 98] width 116 height 15
click at [237, 225] on span "Edit design" at bounding box center [204, 224] width 190 height 18
select select "px"
select select "400"
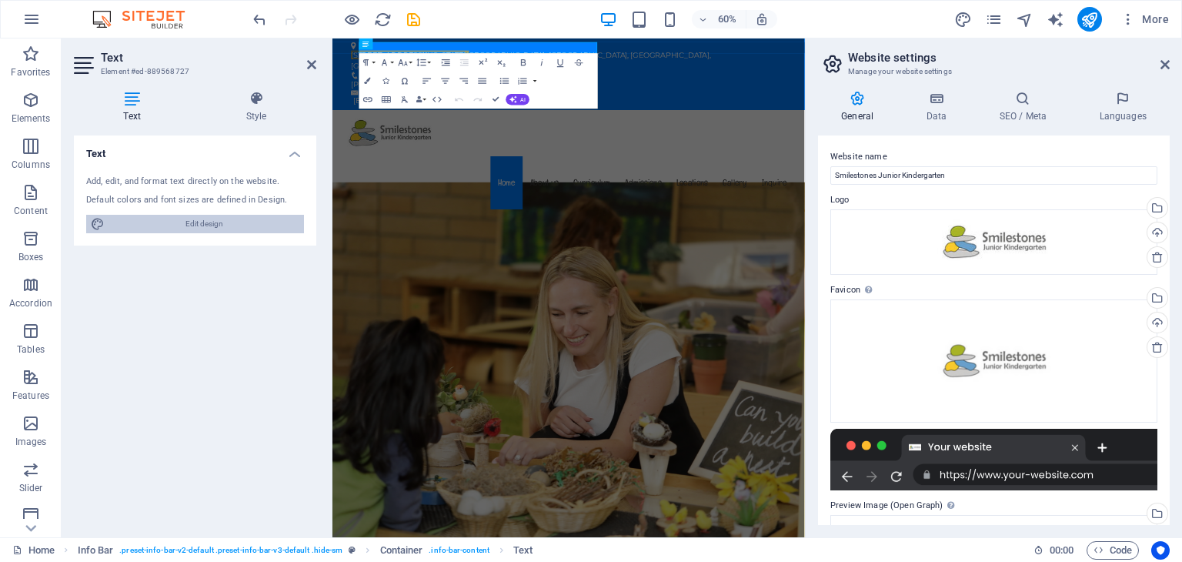
select select "px"
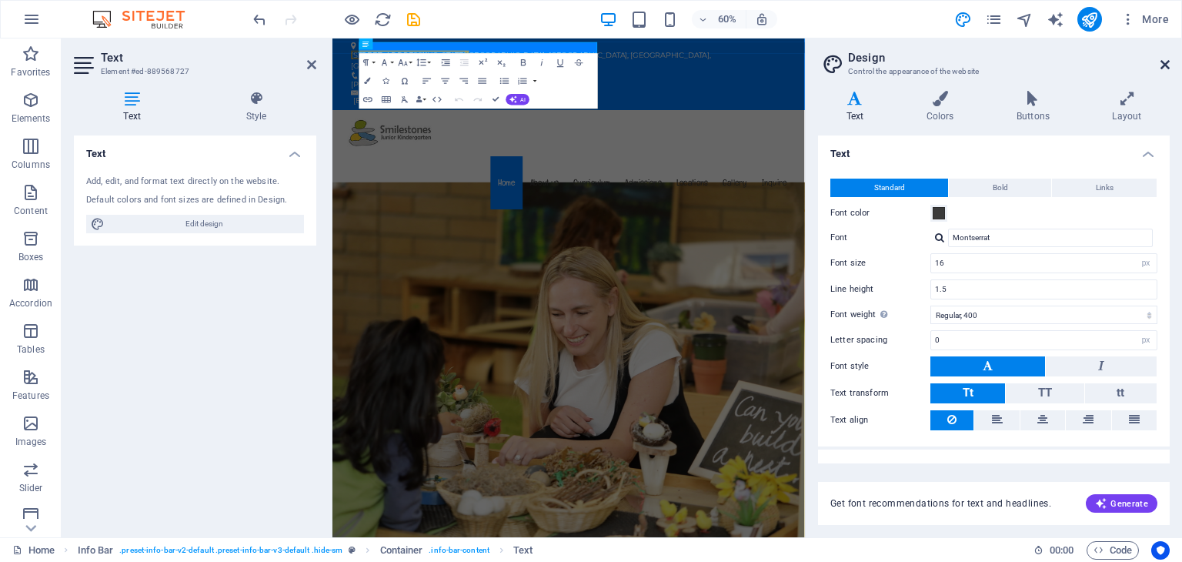
drag, startPoint x: 1164, startPoint y: 65, endPoint x: 742, endPoint y: 25, distance: 424.3
click at [1164, 65] on icon at bounding box center [1165, 64] width 9 height 12
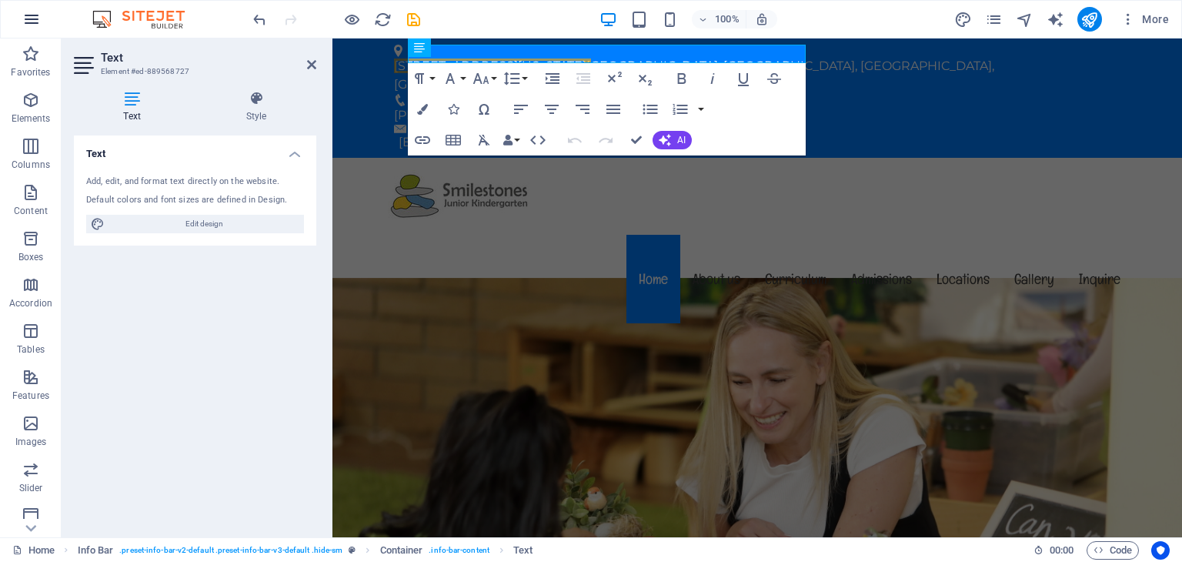
click at [23, 26] on icon "button" at bounding box center [31, 19] width 18 height 18
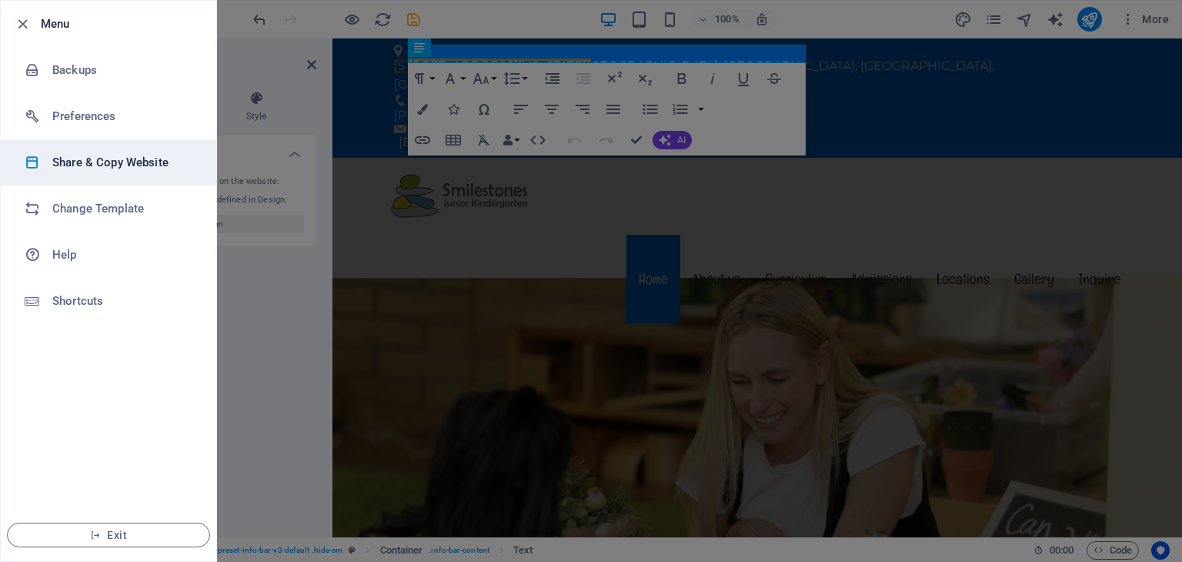
drag, startPoint x: 249, startPoint y: 302, endPoint x: 122, endPoint y: 172, distance: 180.7
click at [249, 300] on div at bounding box center [591, 281] width 1182 height 562
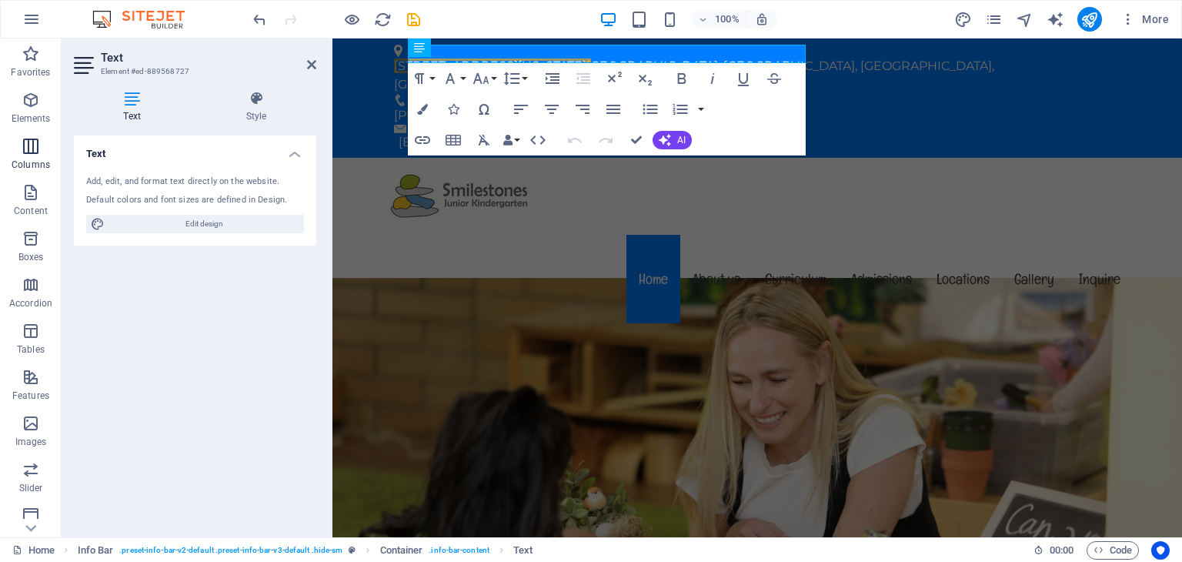
click at [30, 154] on icon "button" at bounding box center [31, 146] width 18 height 18
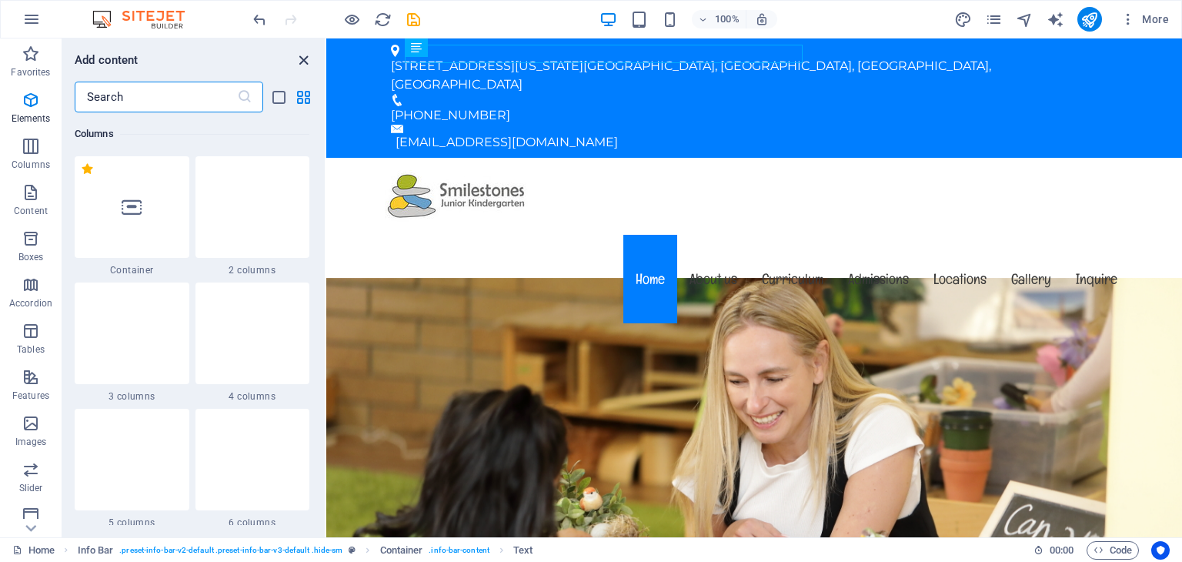
scroll to position [762, 0]
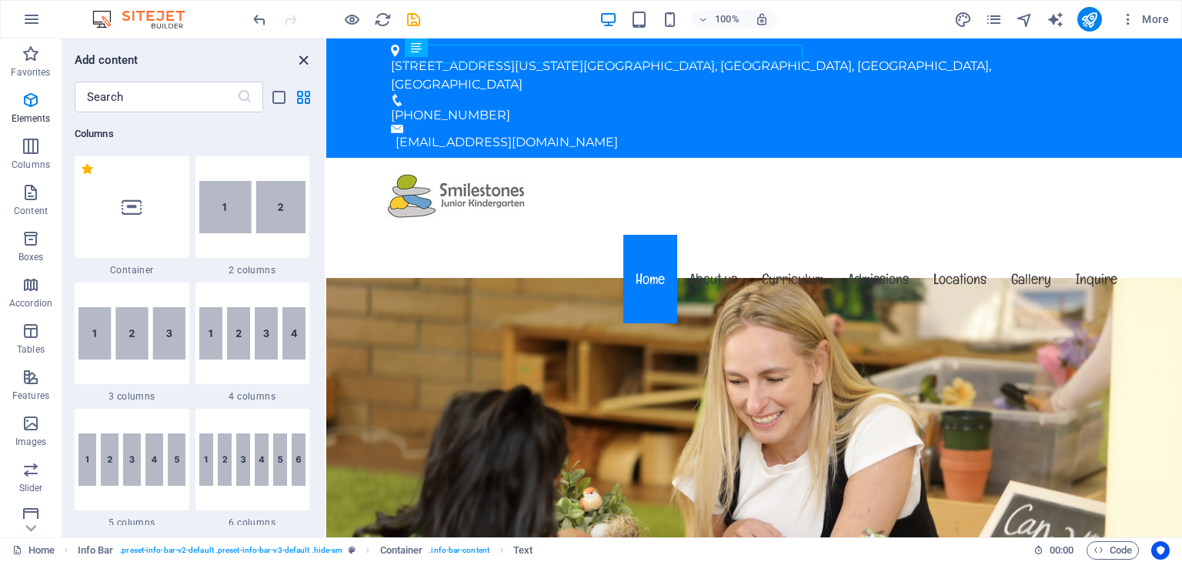
click at [299, 58] on icon "close panel" at bounding box center [304, 61] width 18 height 18
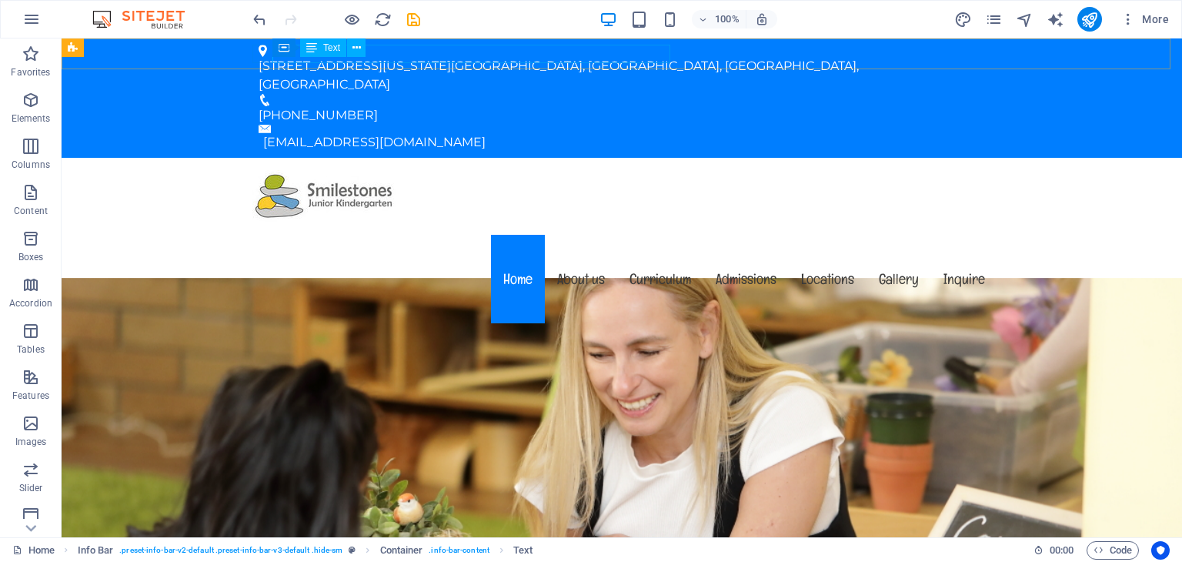
click at [336, 51] on span "Text" at bounding box center [331, 47] width 17 height 9
click at [386, 57] on div "[STREET_ADDRESS][US_STATE]" at bounding box center [616, 75] width 714 height 37
click at [379, 57] on div "[STREET_ADDRESS][US_STATE]" at bounding box center [616, 75] width 714 height 37
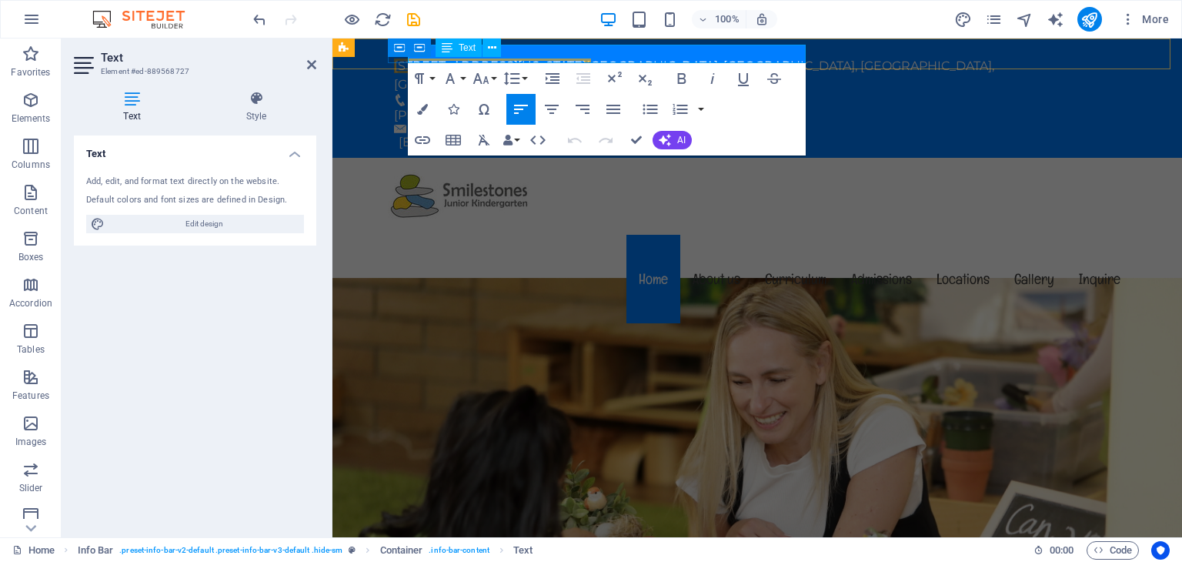
click at [519, 58] on span "[STREET_ADDRESS][US_STATE]" at bounding box center [490, 65] width 192 height 15
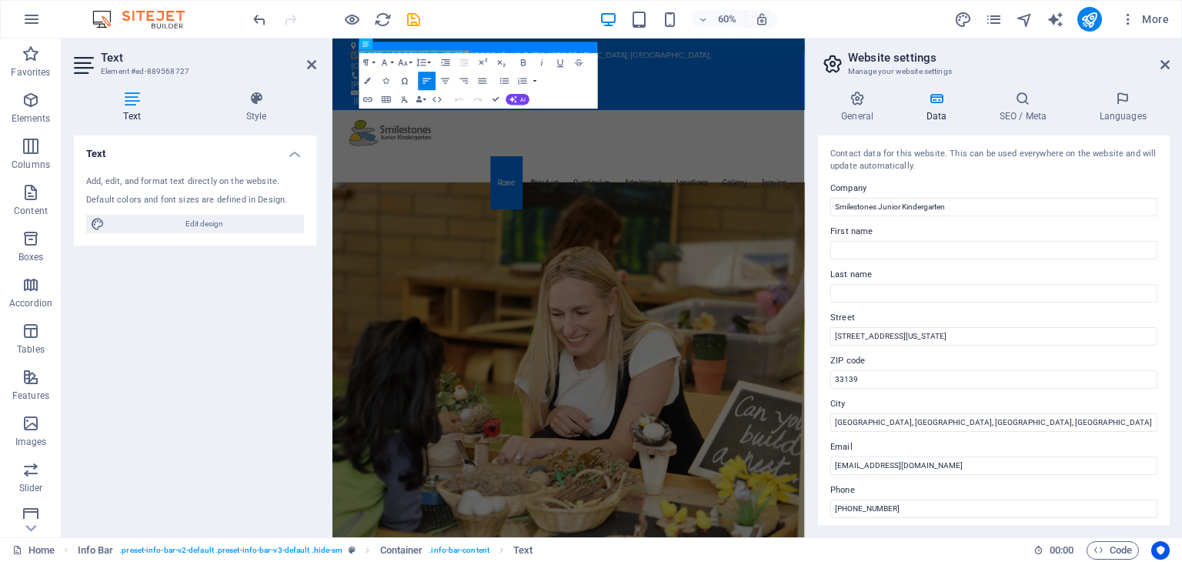
click at [519, 54] on button "Bold" at bounding box center [524, 62] width 18 height 18
click at [515, 58] on span "[GEOGRAPHIC_DATA], [GEOGRAPHIC_DATA], [GEOGRAPHIC_DATA], [GEOGRAPHIC_DATA]" at bounding box center [667, 74] width 608 height 33
click at [491, 58] on span "[STREET_ADDRESS][US_STATE]​e" at bounding box center [463, 65] width 200 height 15
click at [486, 58] on span "[STREET_ADDRESS][US_STATE]​e" at bounding box center [463, 65] width 200 height 15
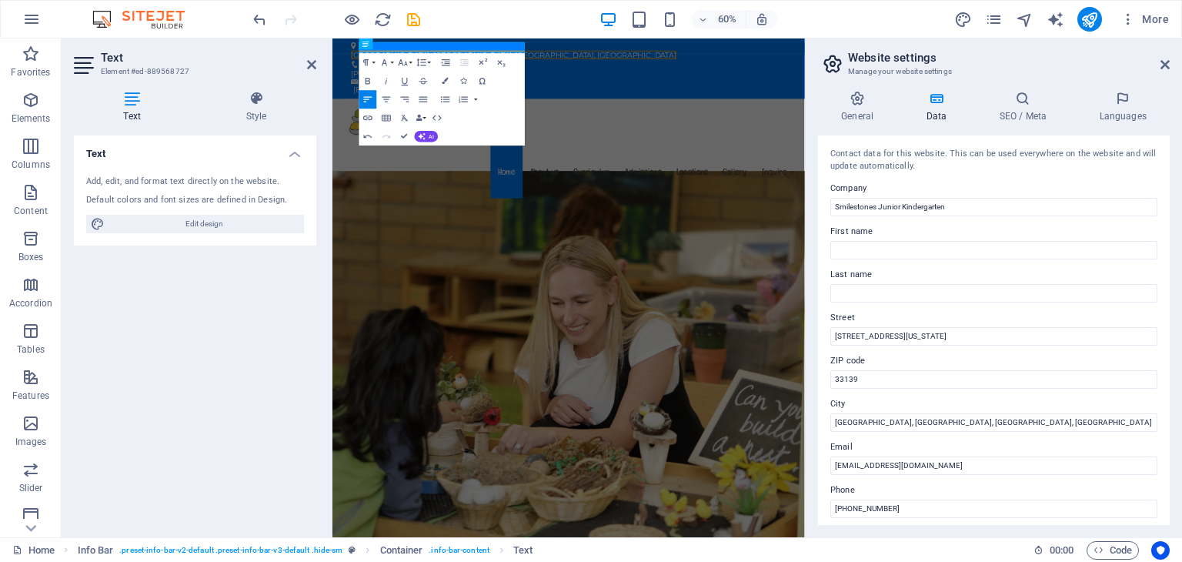
click at [539, 19] on div "60% More" at bounding box center [712, 19] width 925 height 25
click at [194, 342] on div "Text Add, edit, and format text directly on the website. Default colors and fon…" at bounding box center [195, 329] width 242 height 389
click at [413, 17] on icon "save" at bounding box center [414, 20] width 18 height 18
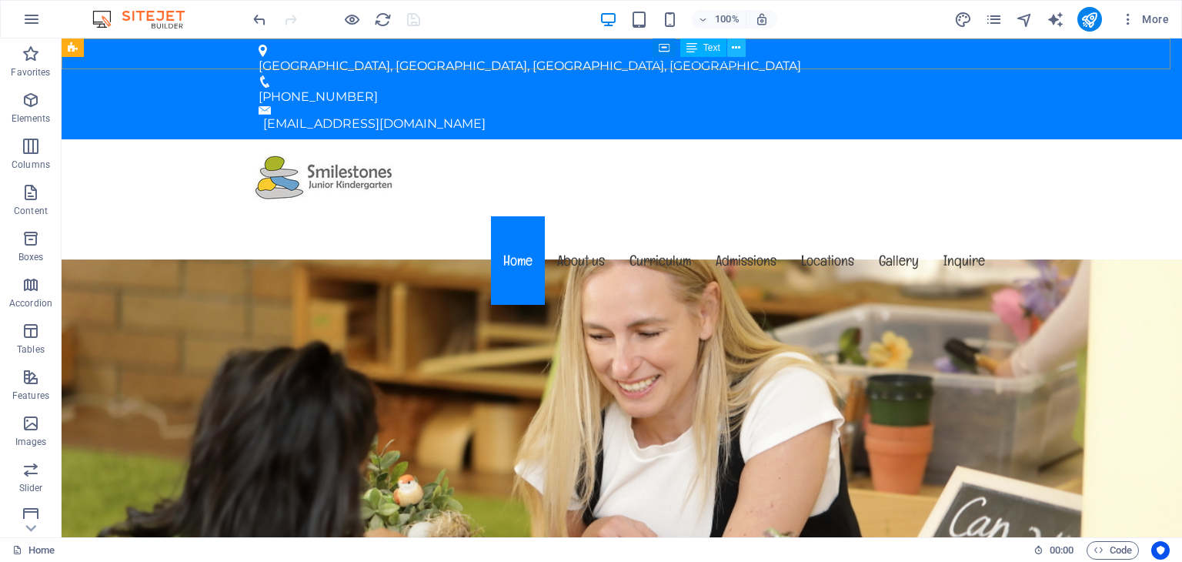
click at [734, 47] on icon at bounding box center [736, 48] width 8 height 16
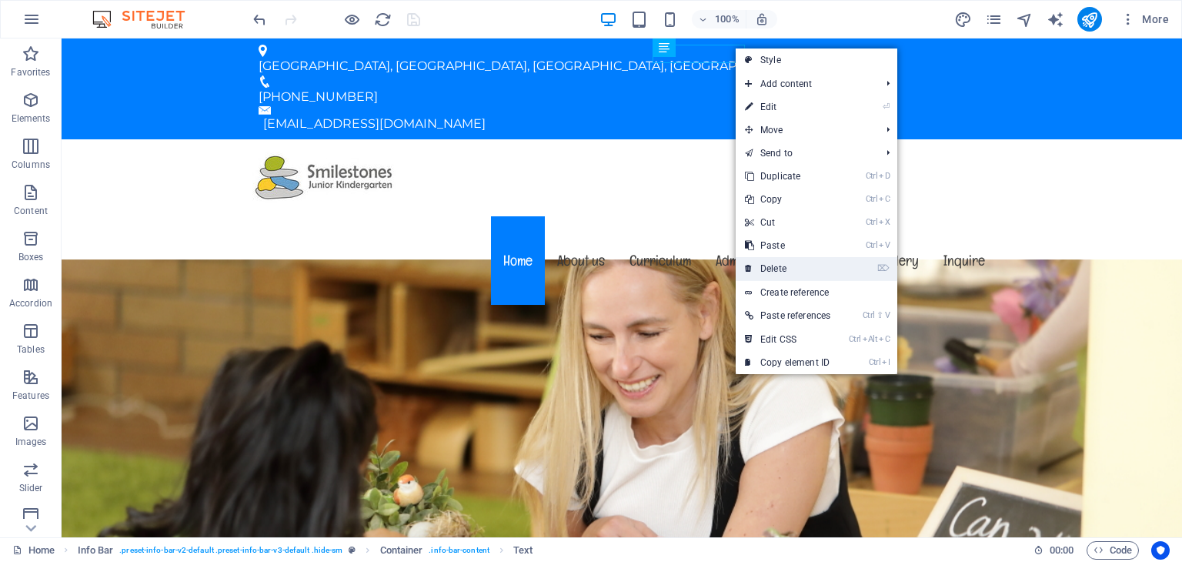
click at [811, 266] on link "⌦ Delete" at bounding box center [788, 268] width 104 height 23
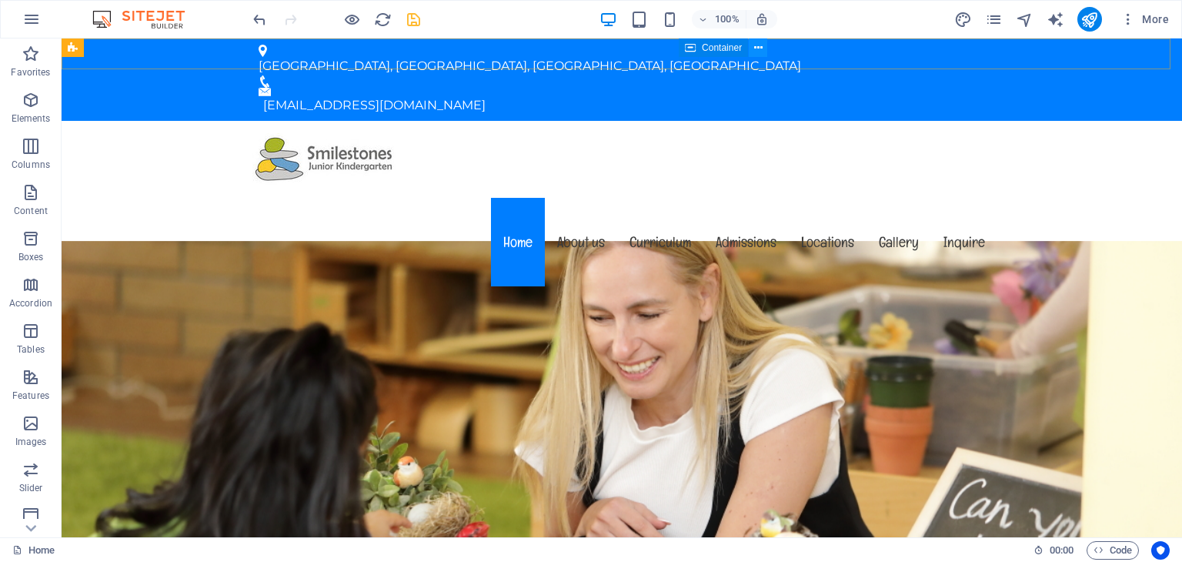
click at [757, 44] on icon at bounding box center [758, 48] width 8 height 16
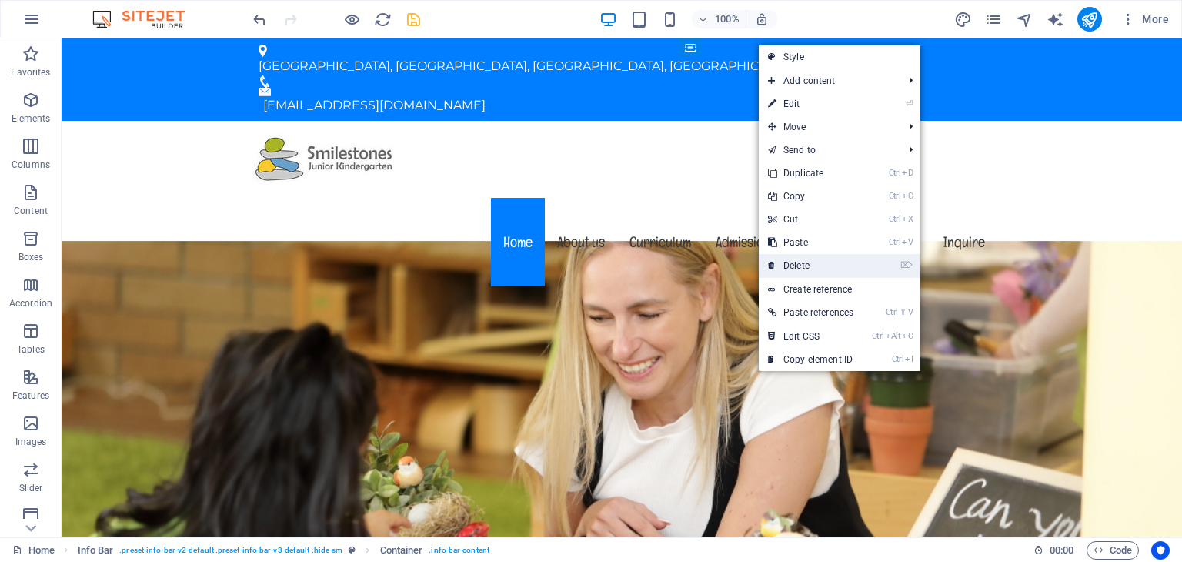
click at [823, 261] on link "⌦ Delete" at bounding box center [811, 265] width 104 height 23
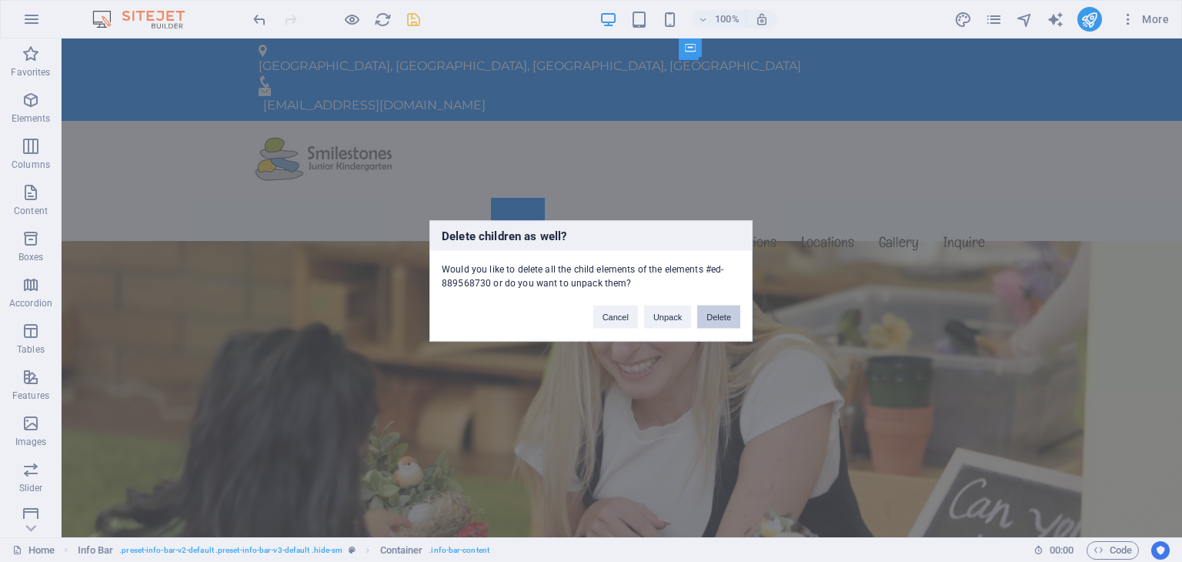
click at [723, 318] on button "Delete" at bounding box center [718, 317] width 43 height 23
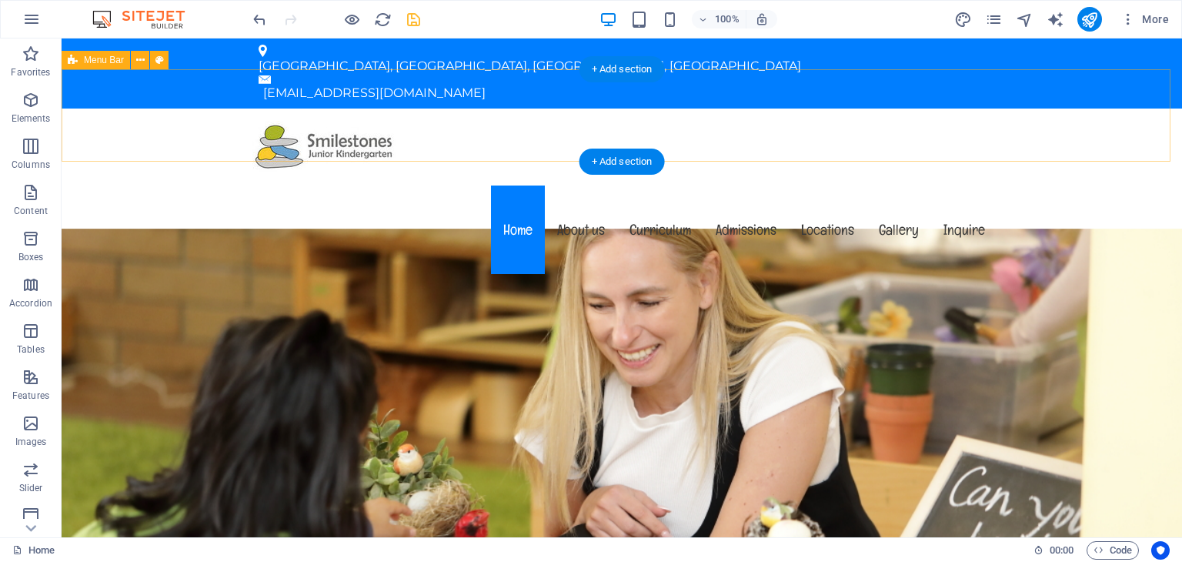
click at [1094, 109] on div "Menu Home About us Curriculum Admissions Locations Gallery Inquire" at bounding box center [622, 193] width 1121 height 169
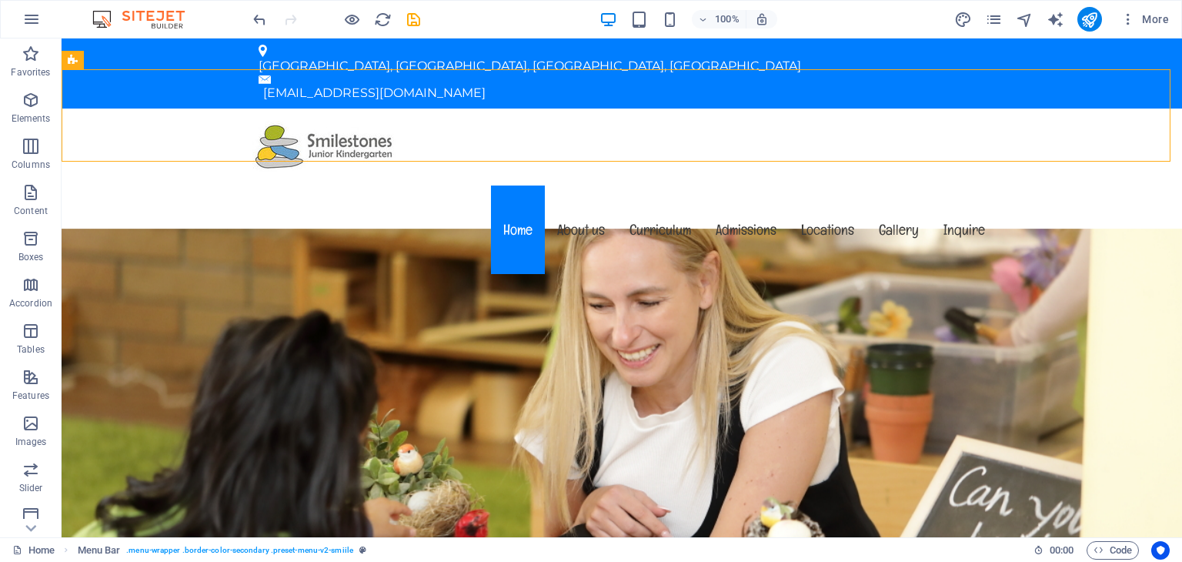
click at [419, 20] on icon "save" at bounding box center [414, 20] width 18 height 18
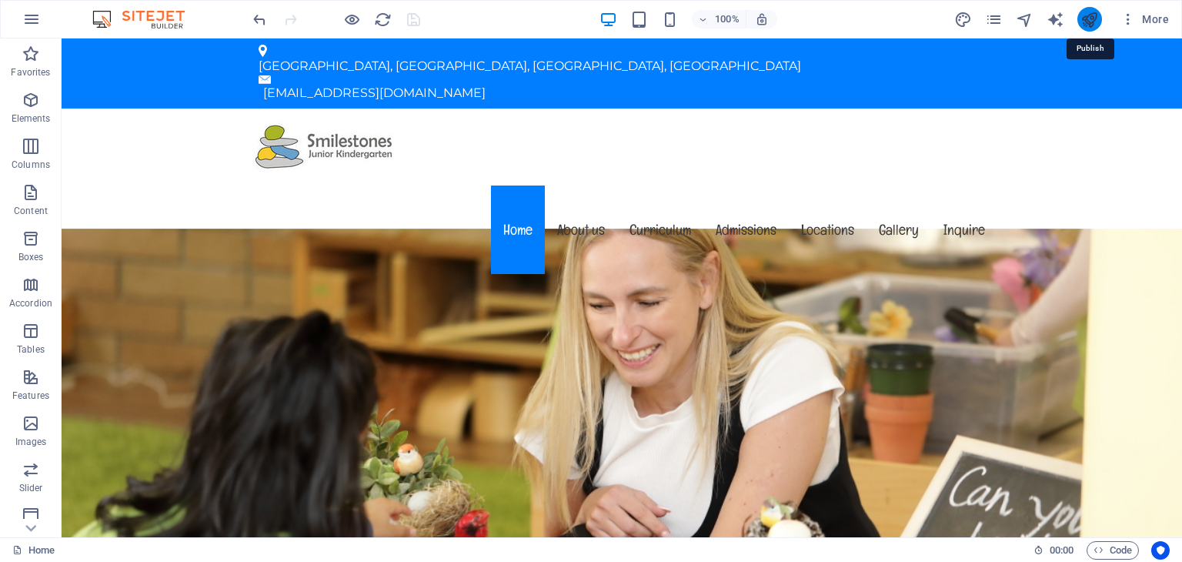
click at [1094, 16] on icon "publish" at bounding box center [1090, 20] width 18 height 18
